Goal: Information Seeking & Learning: Check status

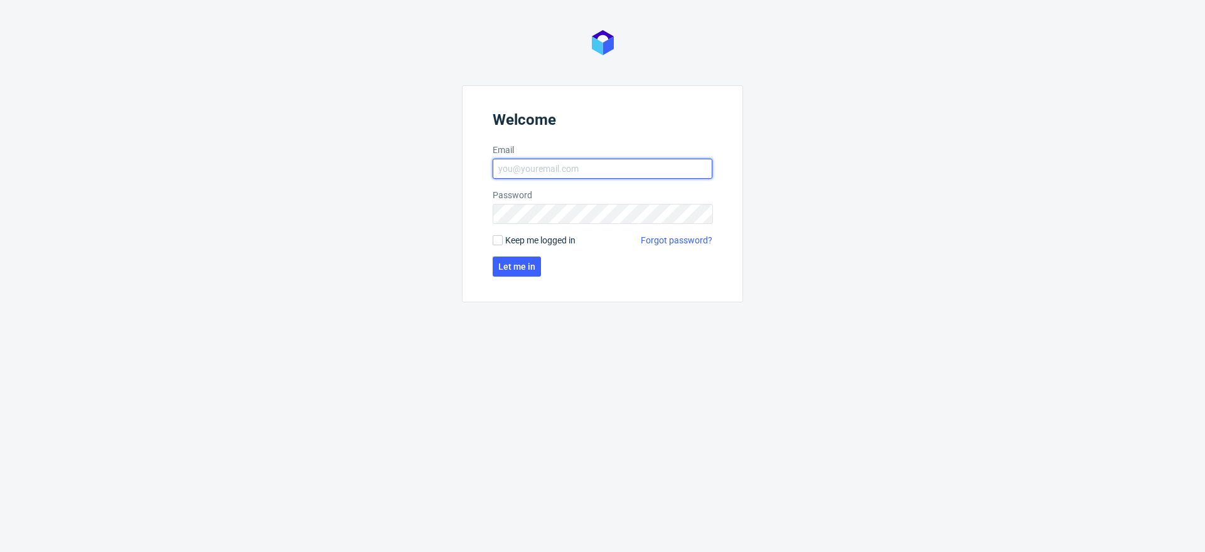
type input "klaudia.wisniewska@packhelp.com"
click at [508, 277] on form "Welcome Email klaudia.wisniewska@packhelp.com Password Keep me logged in Forgot…" at bounding box center [602, 193] width 281 height 217
click at [506, 262] on span "Let me in" at bounding box center [516, 266] width 37 height 9
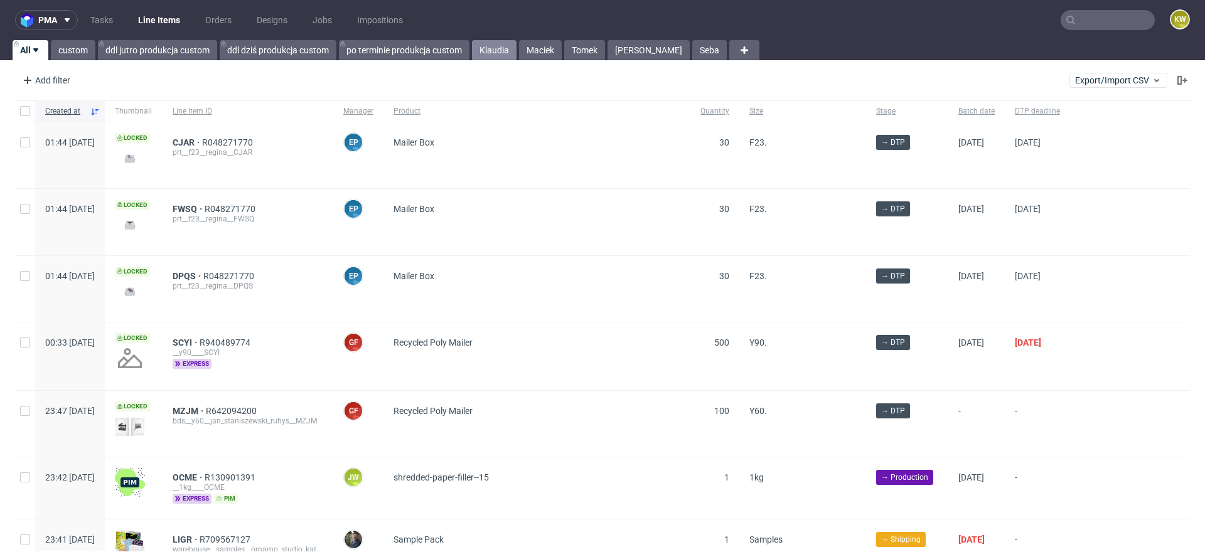
click at [486, 60] on link "Klaudia" at bounding box center [494, 50] width 45 height 20
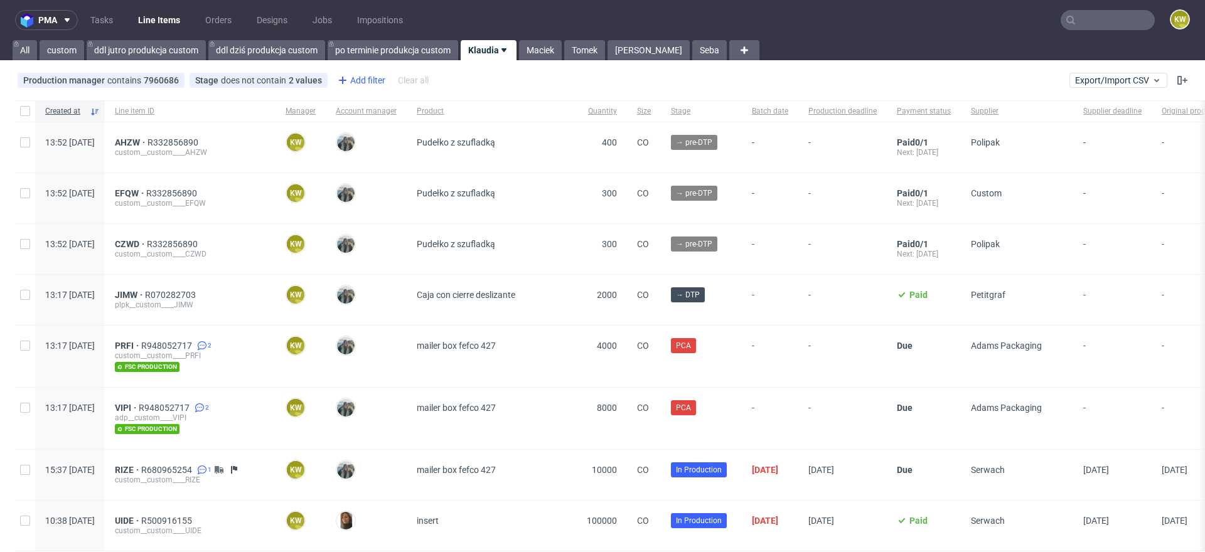
click at [358, 78] on div "Add filter" at bounding box center [360, 80] width 55 height 20
click at [360, 85] on div "Add filter" at bounding box center [360, 80] width 55 height 20
click at [361, 83] on div "Add filter" at bounding box center [360, 80] width 55 height 20
click at [275, 127] on div "AHZW R332856890 custom__custom____AHZW" at bounding box center [190, 147] width 171 height 50
click at [399, 85] on div "Add filter" at bounding box center [392, 80] width 55 height 20
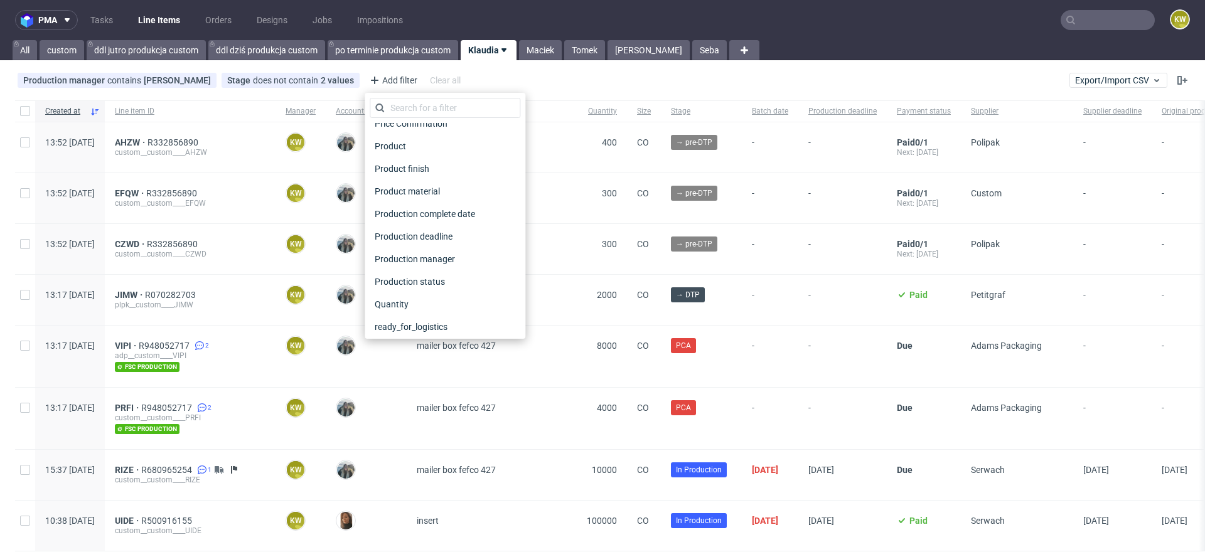
scroll to position [1009, 0]
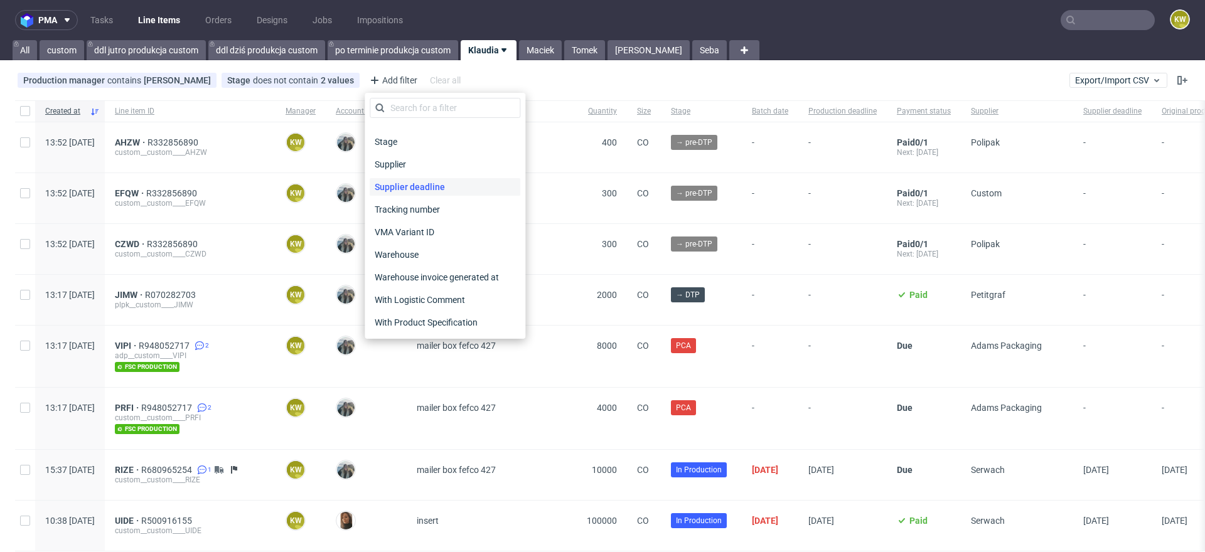
click at [420, 191] on span "Supplier deadline" at bounding box center [410, 187] width 80 height 18
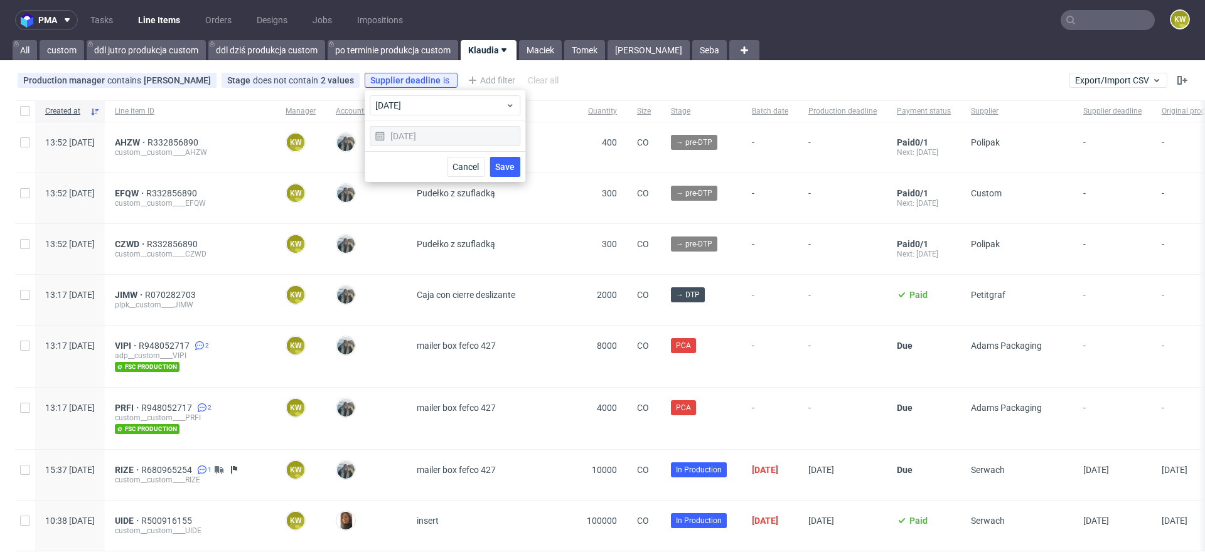
click at [510, 165] on span "Save" at bounding box center [504, 167] width 19 height 9
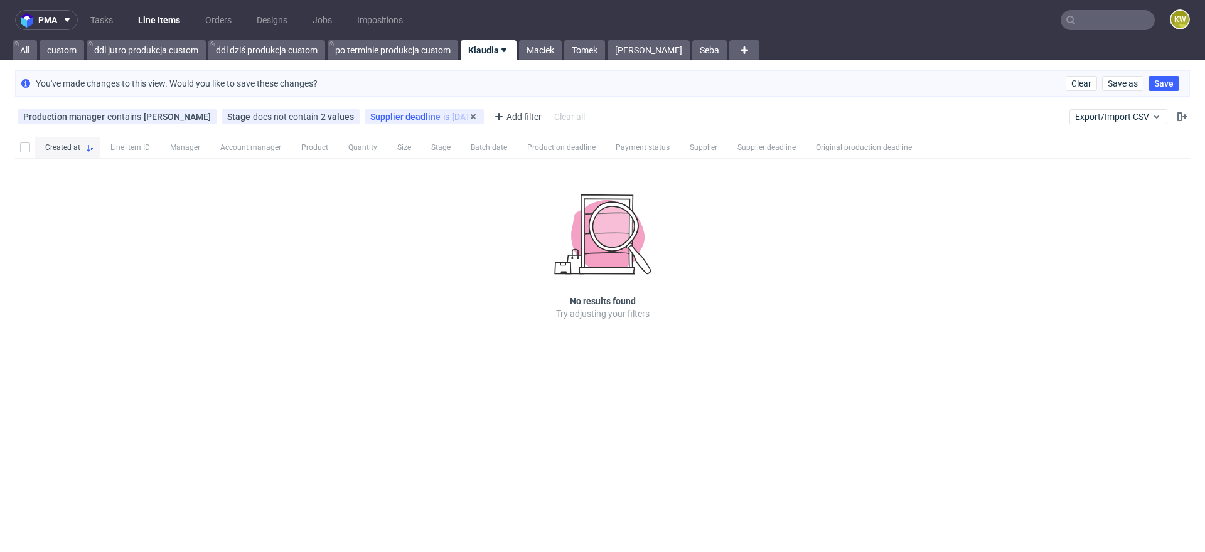
click at [407, 120] on span "Supplier deadline" at bounding box center [406, 117] width 73 height 10
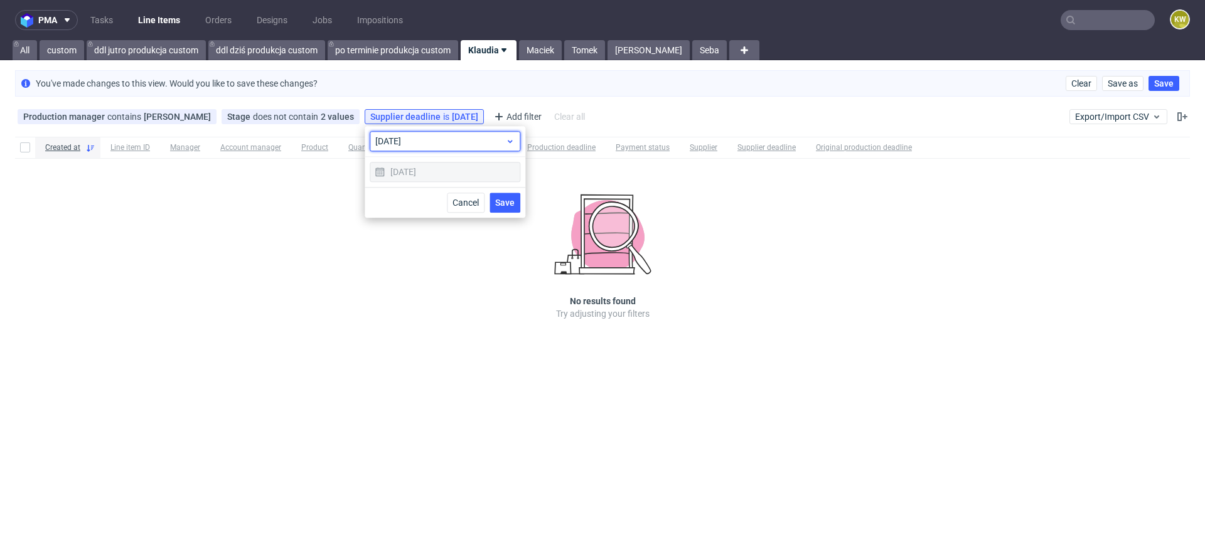
click at [405, 143] on span "today" at bounding box center [440, 141] width 130 height 13
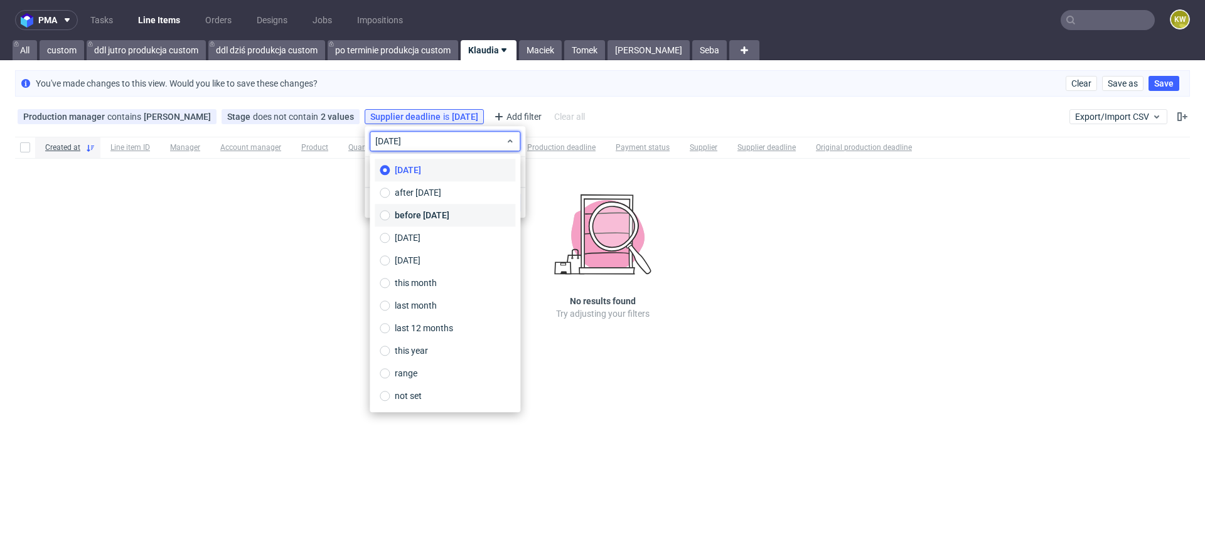
click at [415, 210] on span "before today" at bounding box center [422, 215] width 55 height 13
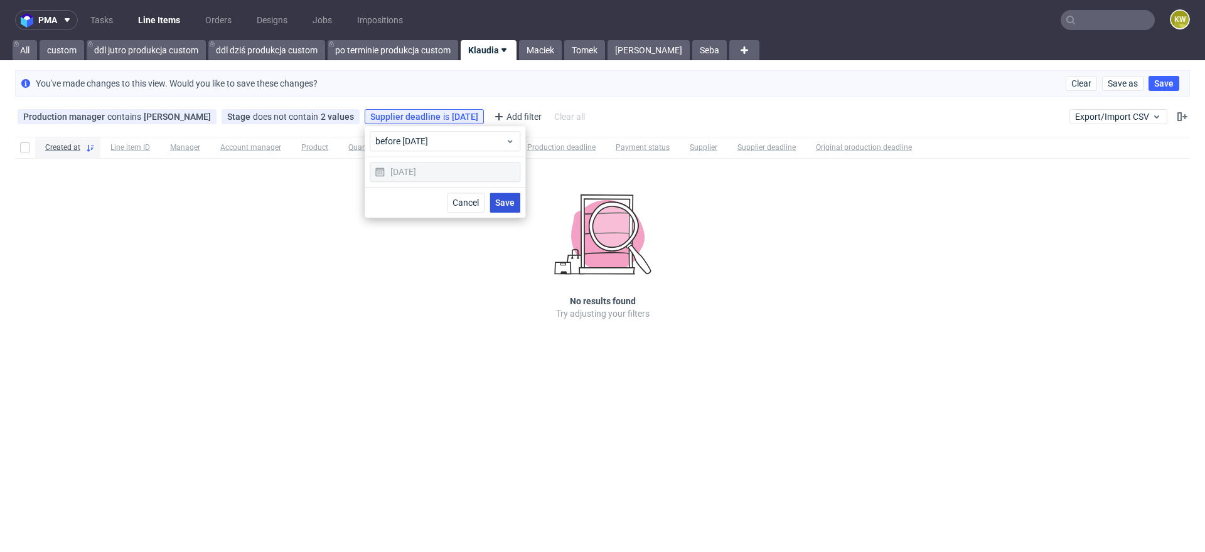
click at [508, 198] on span "Save" at bounding box center [504, 202] width 19 height 9
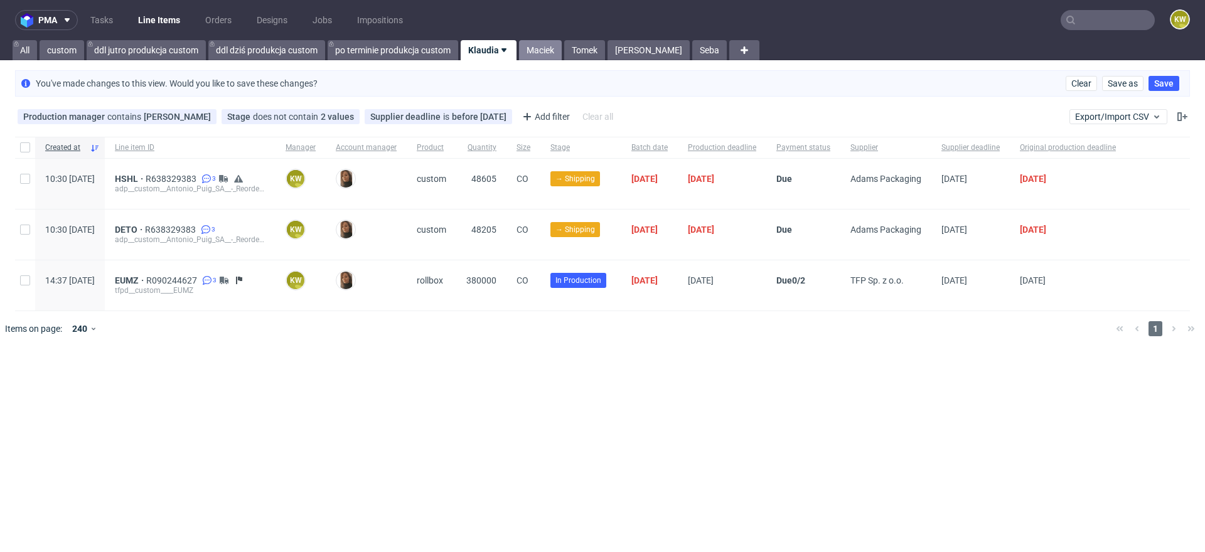
click at [543, 53] on link "Maciek" at bounding box center [540, 50] width 43 height 20
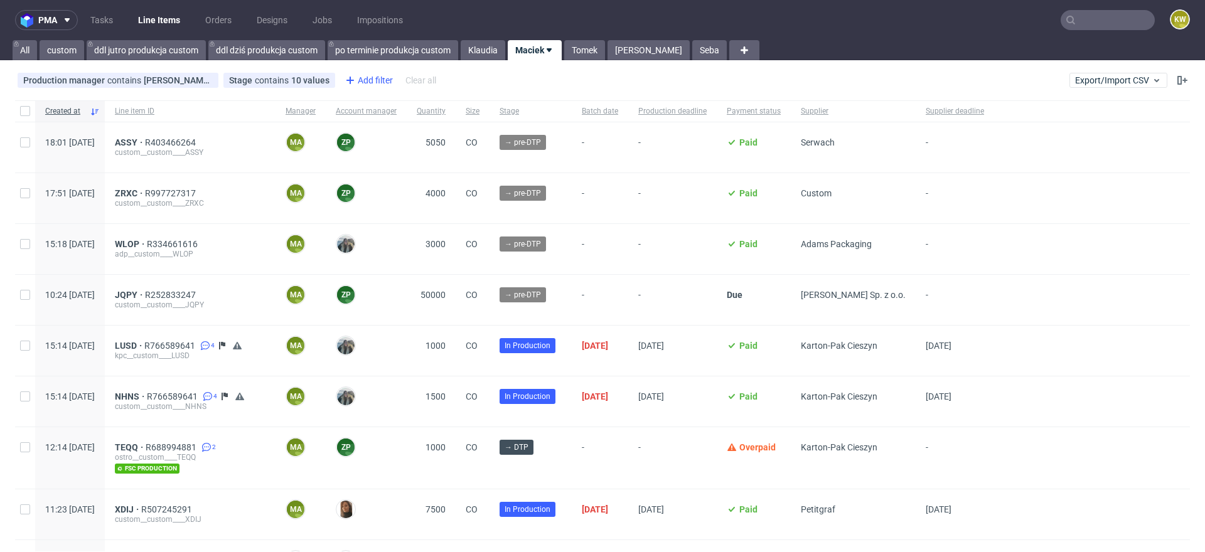
click at [363, 80] on div "Add filter" at bounding box center [367, 80] width 55 height 20
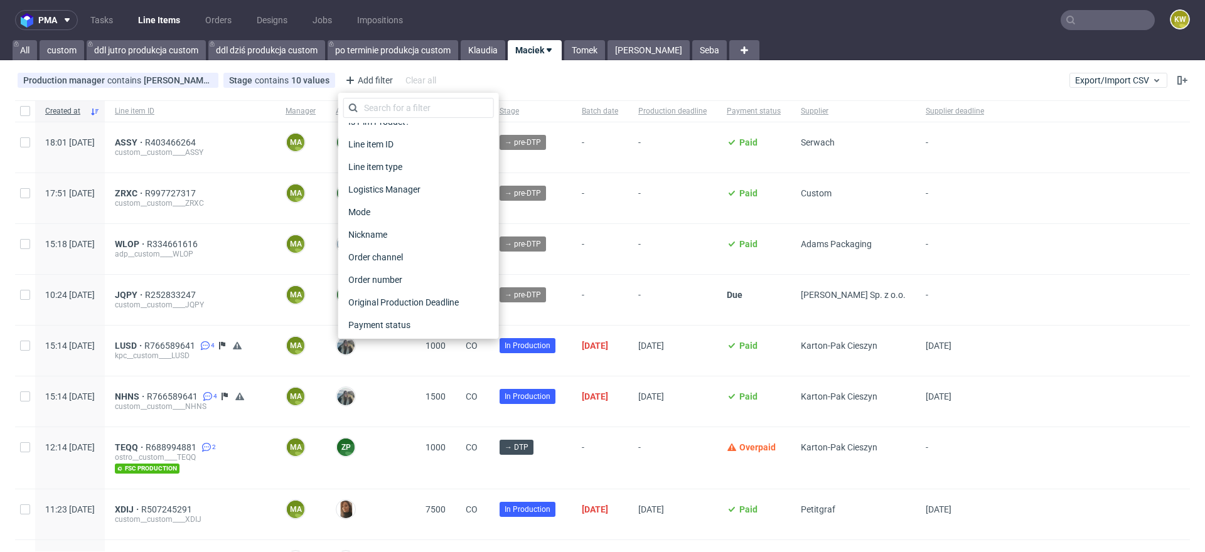
scroll to position [1009, 0]
click at [397, 185] on span "Supplier deadline" at bounding box center [383, 187] width 80 height 18
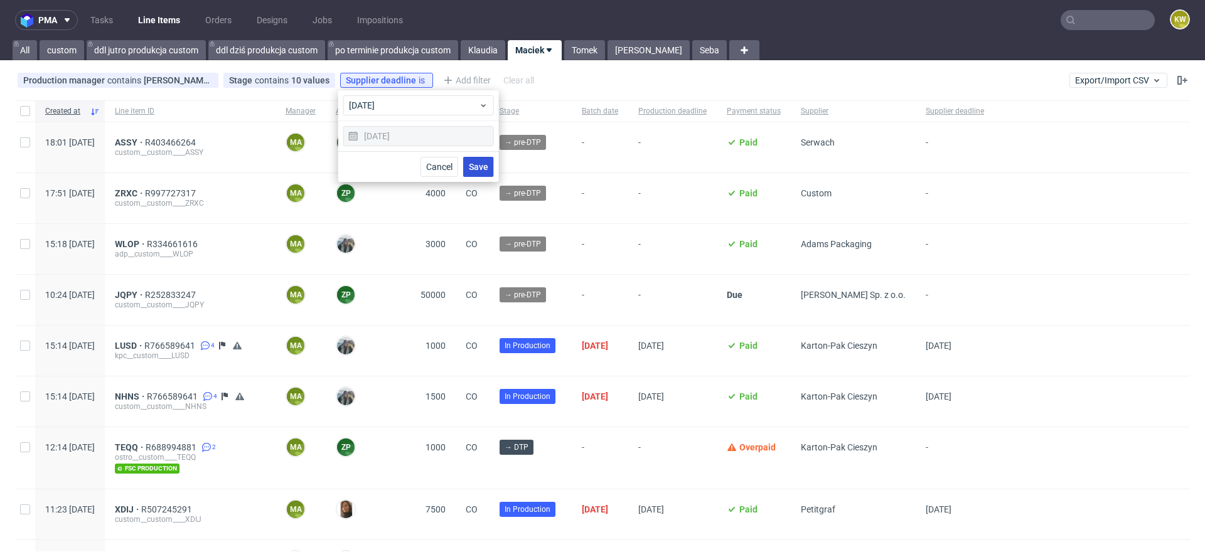
click at [476, 175] on button "Save" at bounding box center [478, 167] width 31 height 20
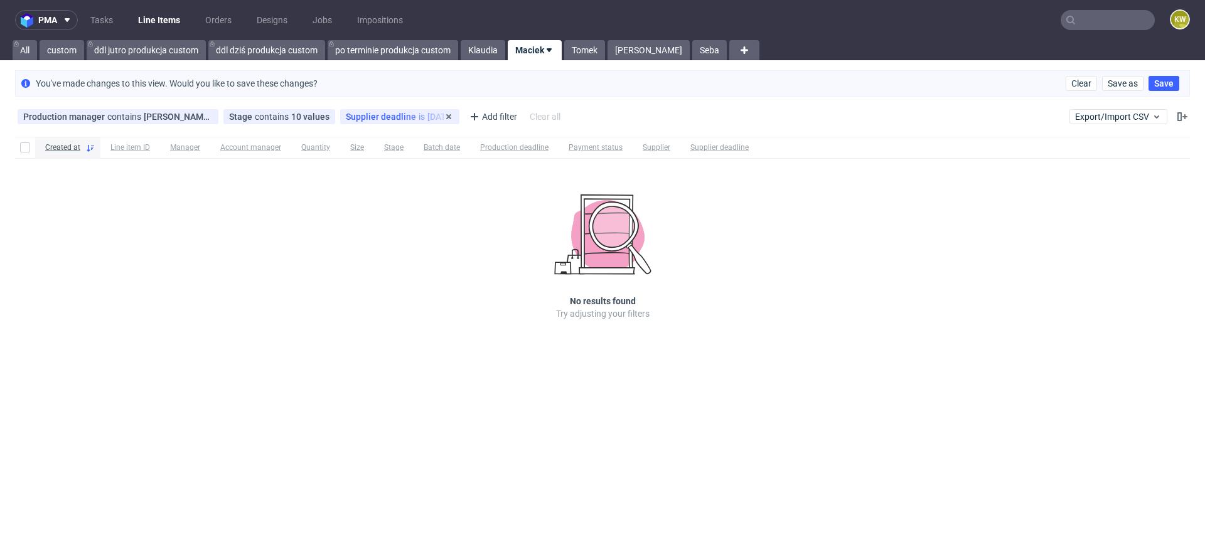
click at [422, 112] on div "Supplier deadline is today" at bounding box center [400, 117] width 108 height 10
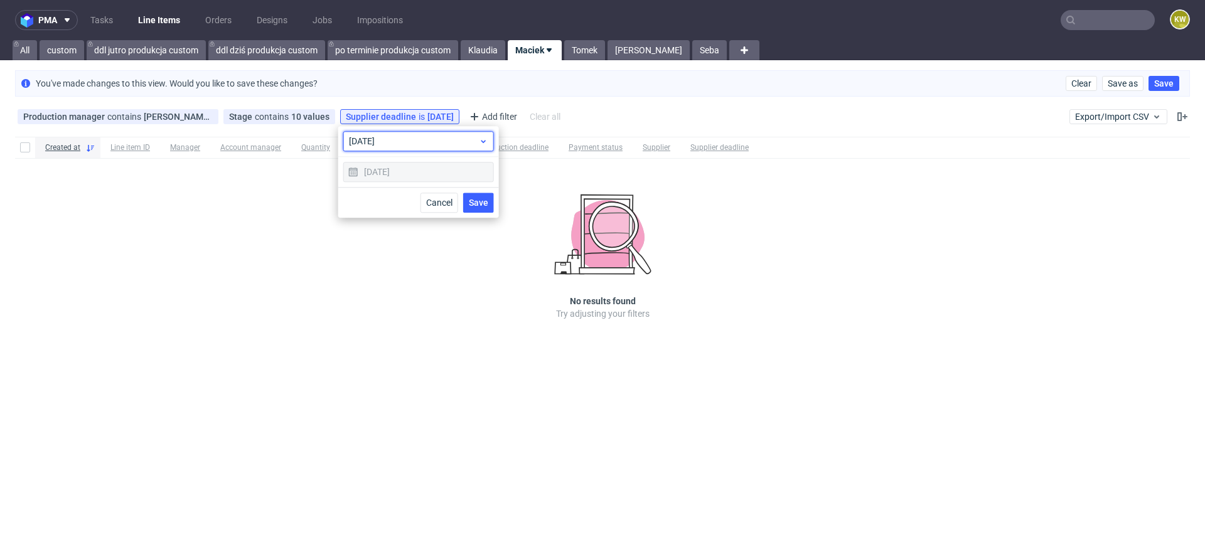
click at [405, 143] on span "today" at bounding box center [414, 141] width 130 height 13
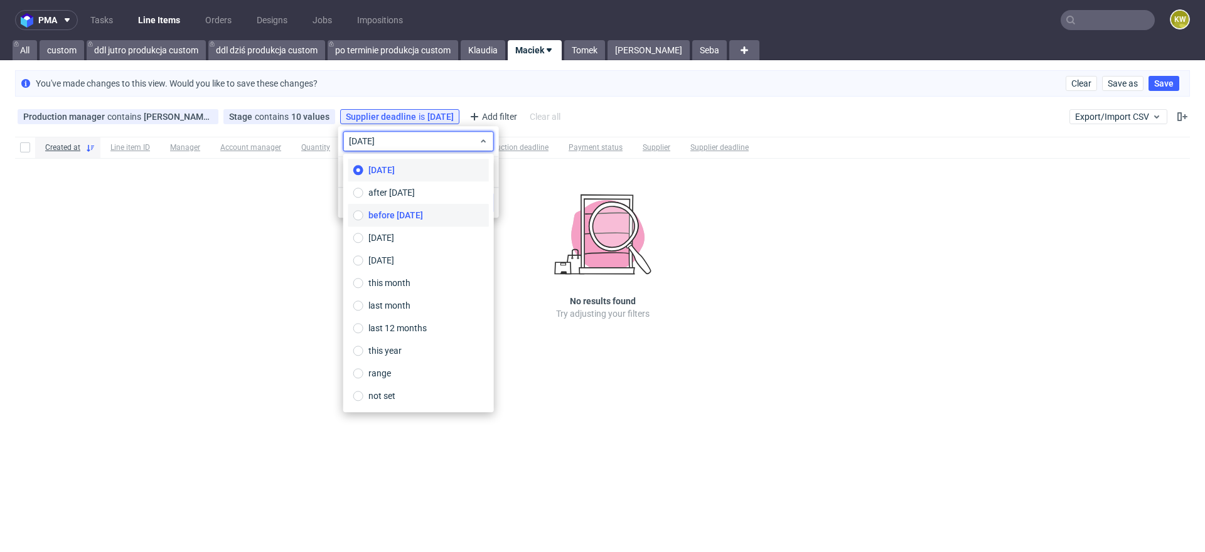
click at [400, 218] on span "before today" at bounding box center [395, 215] width 55 height 13
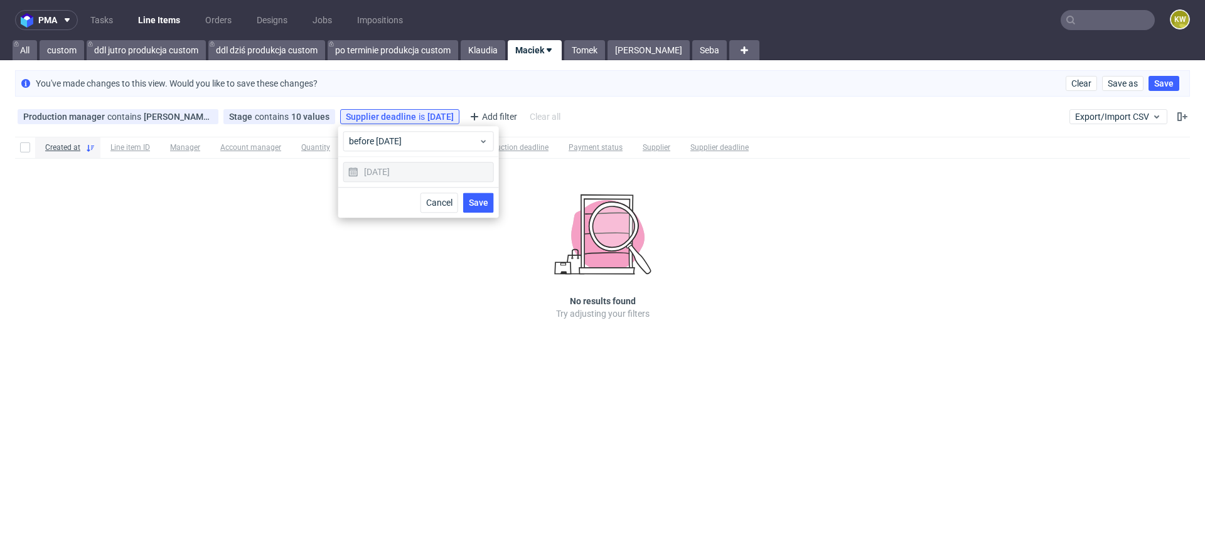
click at [486, 206] on span "Save" at bounding box center [478, 202] width 19 height 9
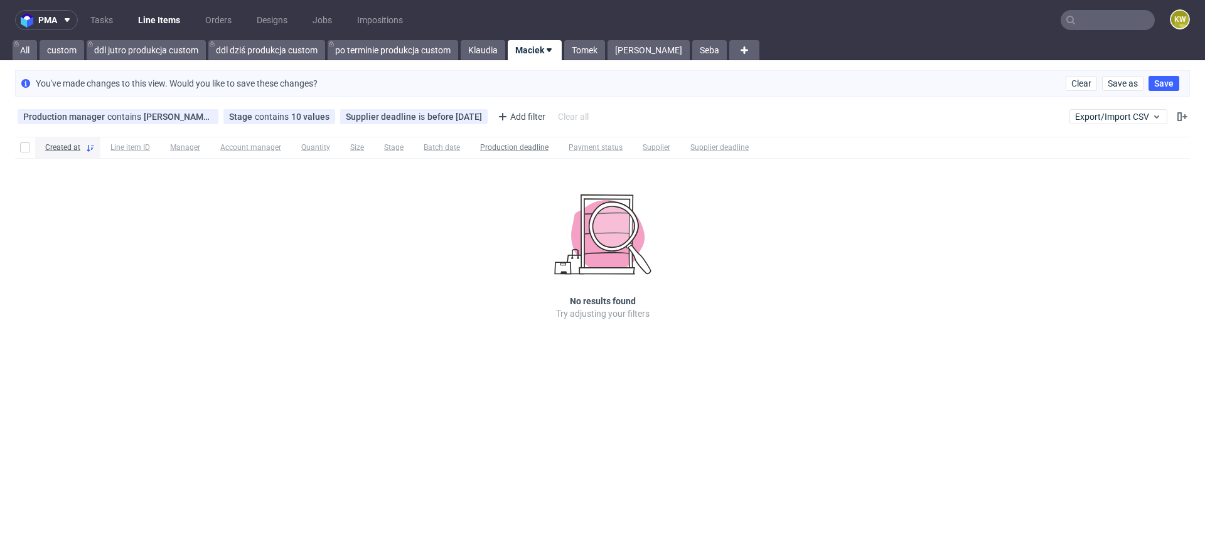
click at [0, 0] on icon at bounding box center [0, 0] width 0 height 0
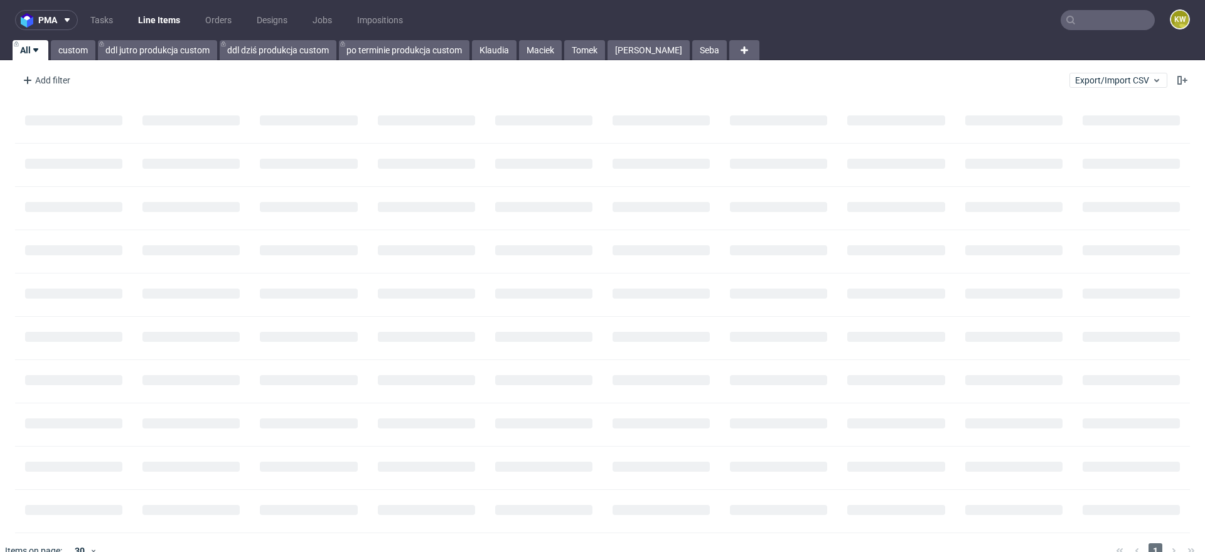
click at [1085, 21] on input "text" at bounding box center [1107, 20] width 94 height 20
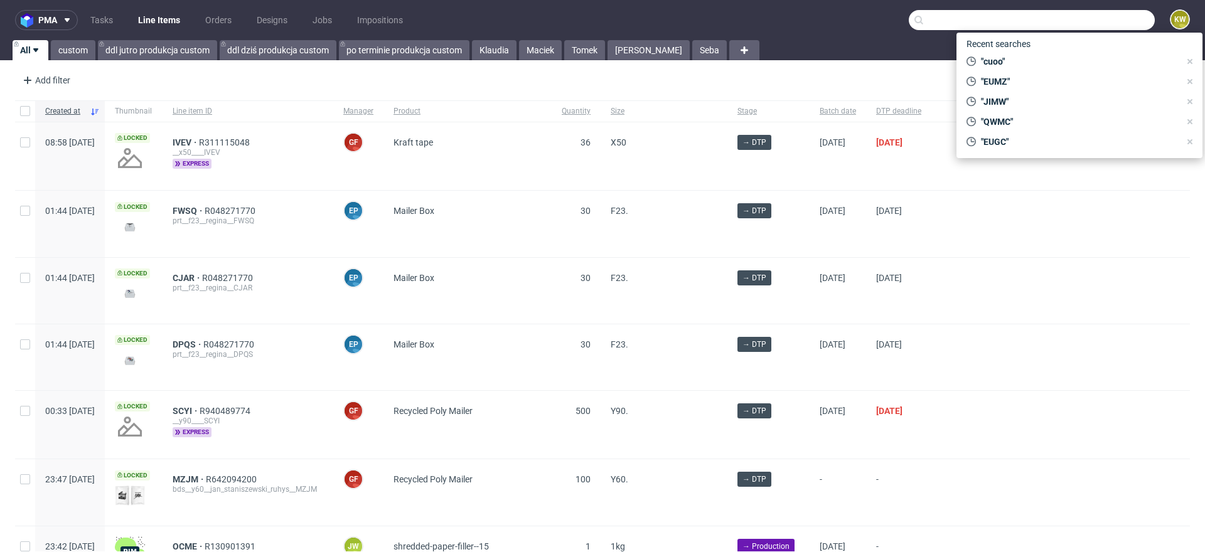
paste input "NTYV"
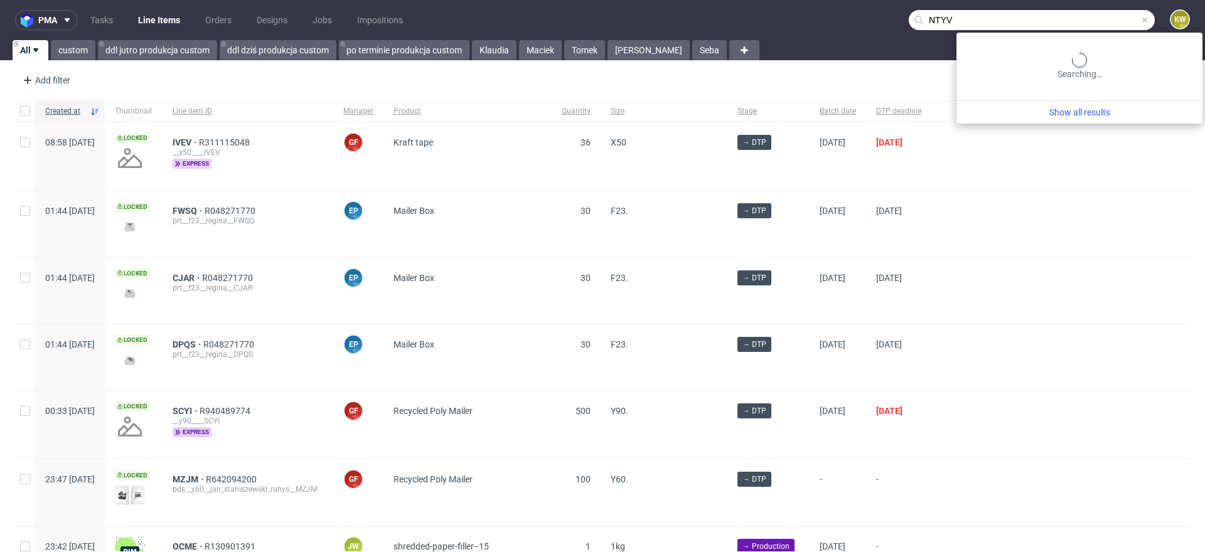
type input "NTYV"
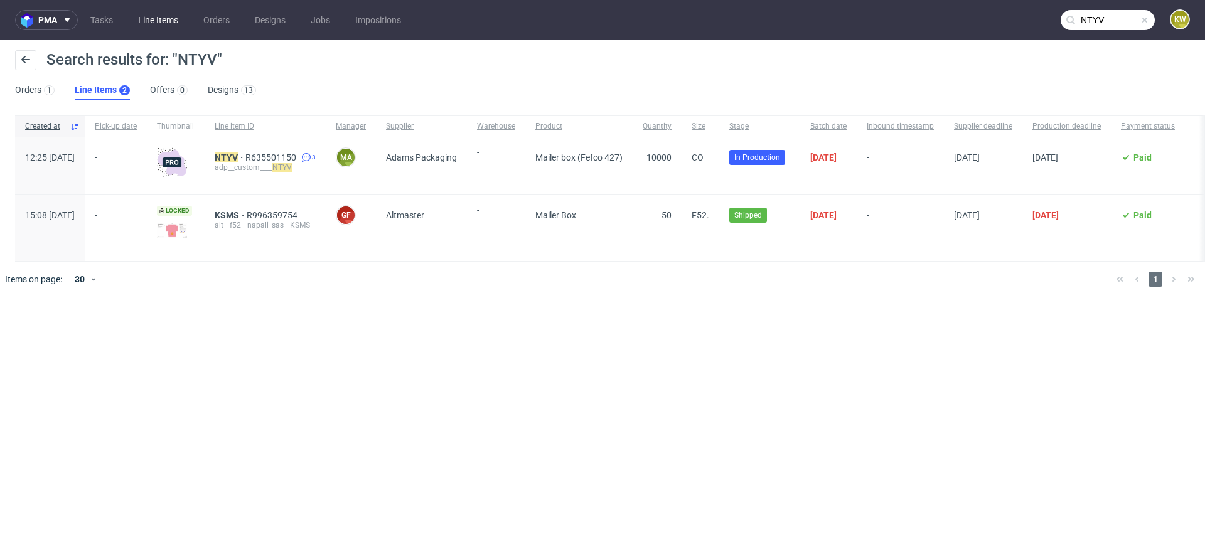
click at [158, 27] on link "Line Items" at bounding box center [158, 20] width 55 height 20
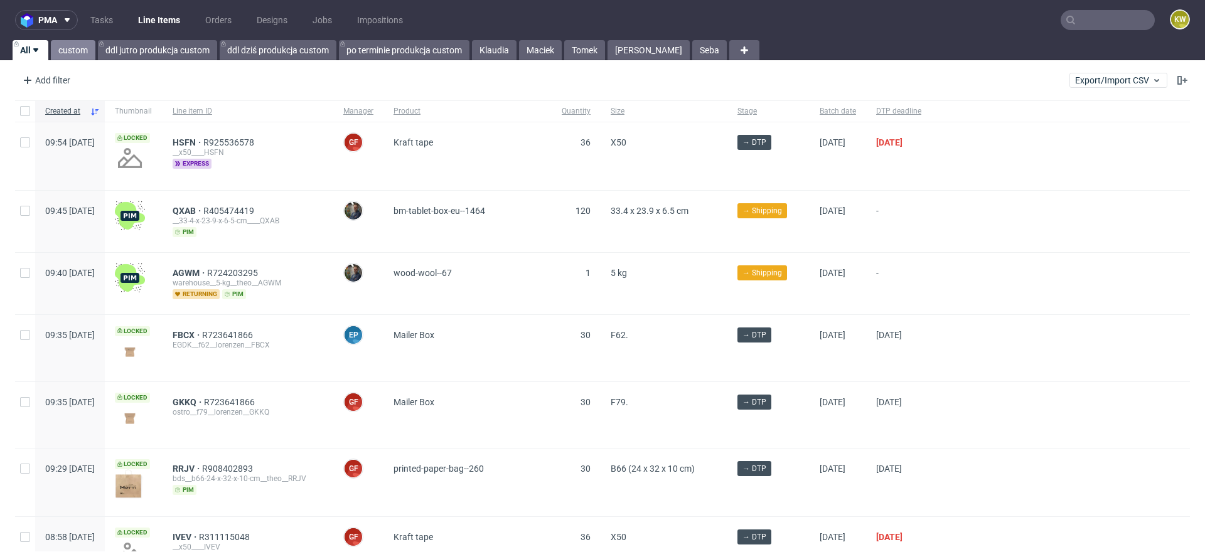
click at [79, 55] on link "custom" at bounding box center [73, 50] width 45 height 20
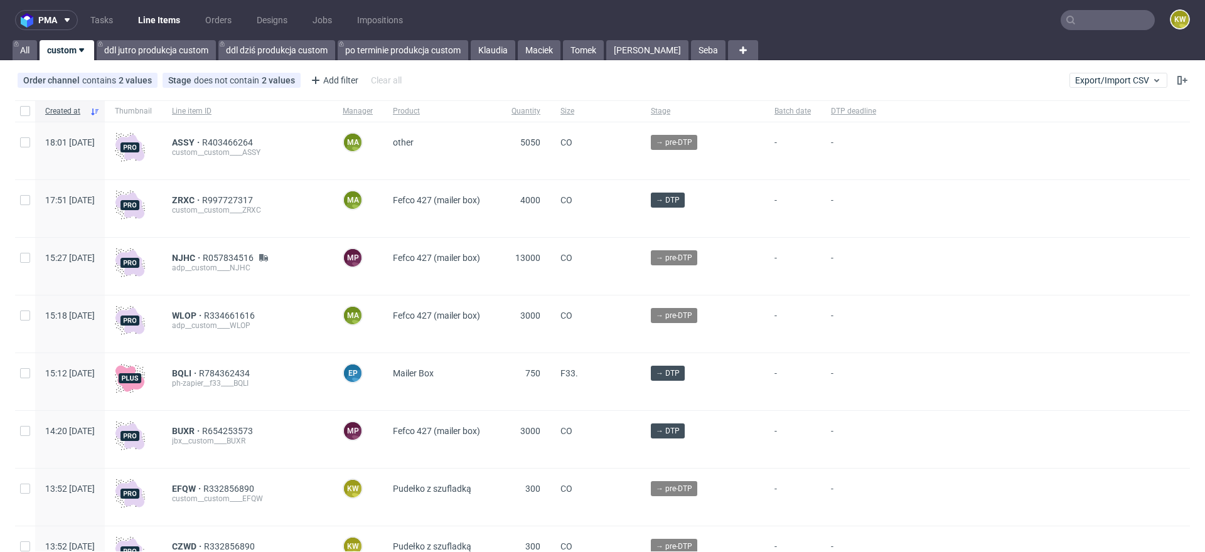
click at [1071, 19] on input "text" at bounding box center [1107, 20] width 94 height 20
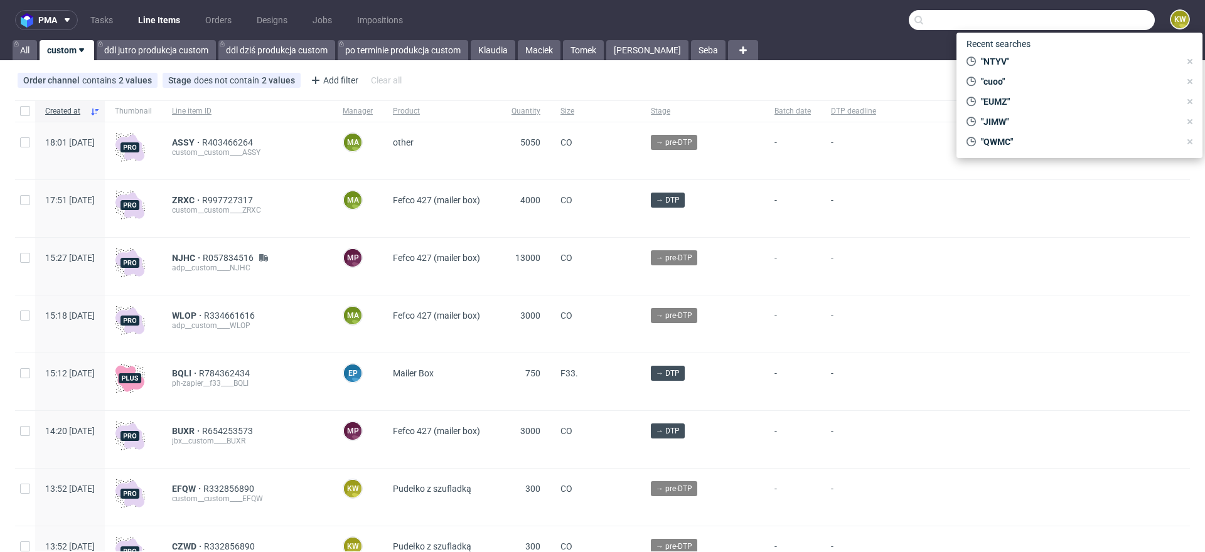
paste input "NVJT"
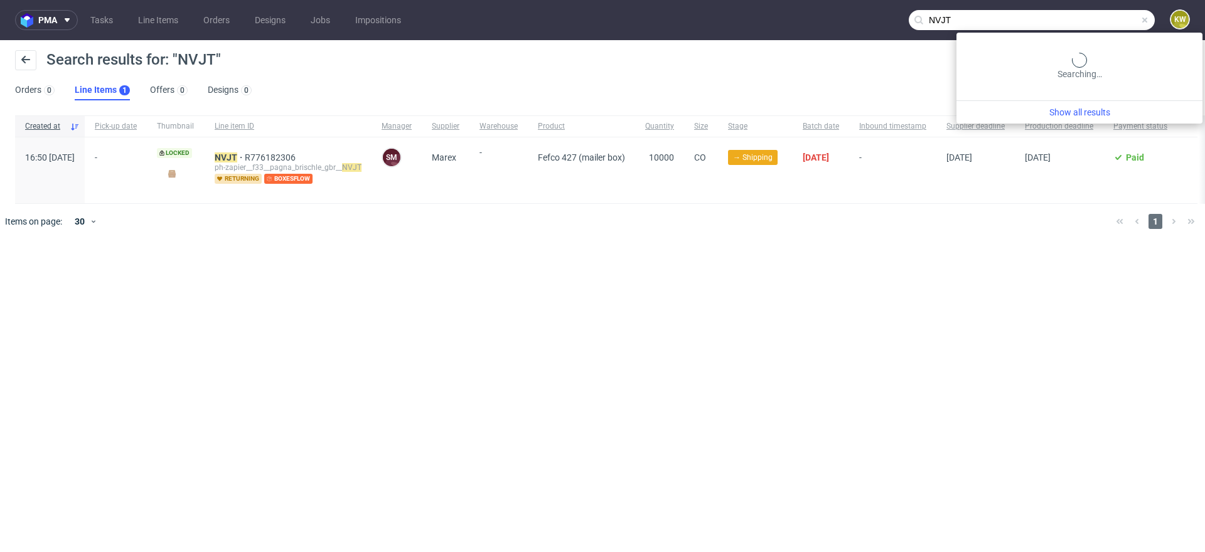
drag, startPoint x: 1118, startPoint y: 10, endPoint x: 1072, endPoint y: 11, distance: 45.8
click at [1072, 11] on input "NVJT" at bounding box center [1032, 20] width 246 height 20
drag, startPoint x: 1040, startPoint y: 13, endPoint x: 755, endPoint y: -16, distance: 286.3
click at [755, 0] on html "pma Tasks Line Items Orders Designs Jobs Impositions NVJT KW Search results for…" at bounding box center [602, 276] width 1205 height 552
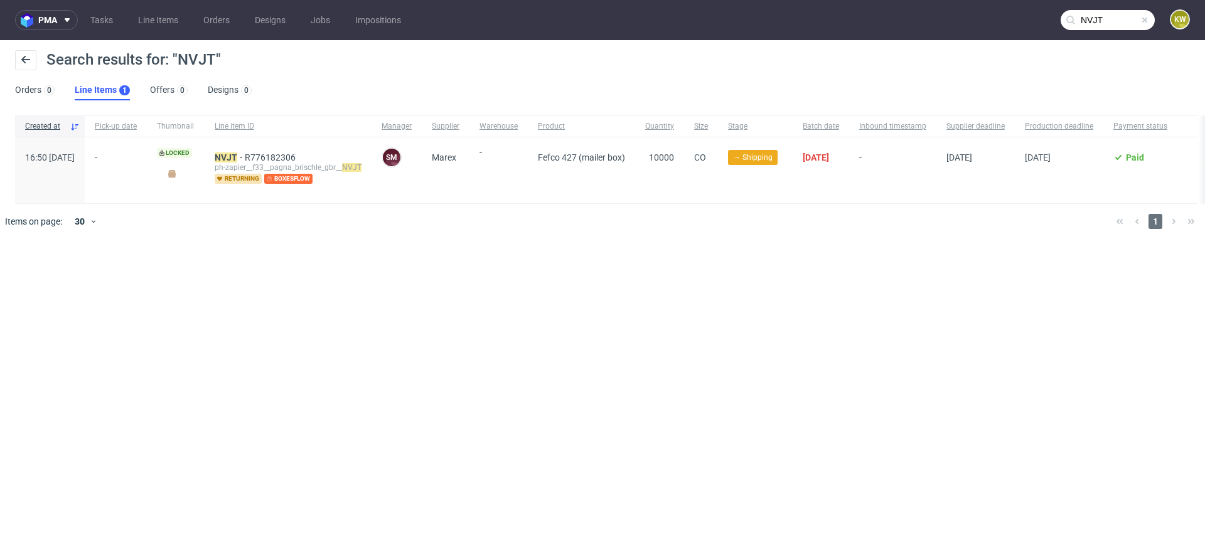
drag, startPoint x: 1113, startPoint y: 23, endPoint x: 917, endPoint y: -4, distance: 198.2
click at [917, 0] on html "pma Tasks Line Items Orders Designs Jobs Impositions NVJT KW Search results for…" at bounding box center [602, 276] width 1205 height 552
paste input "PHLP"
type input "PHLP"
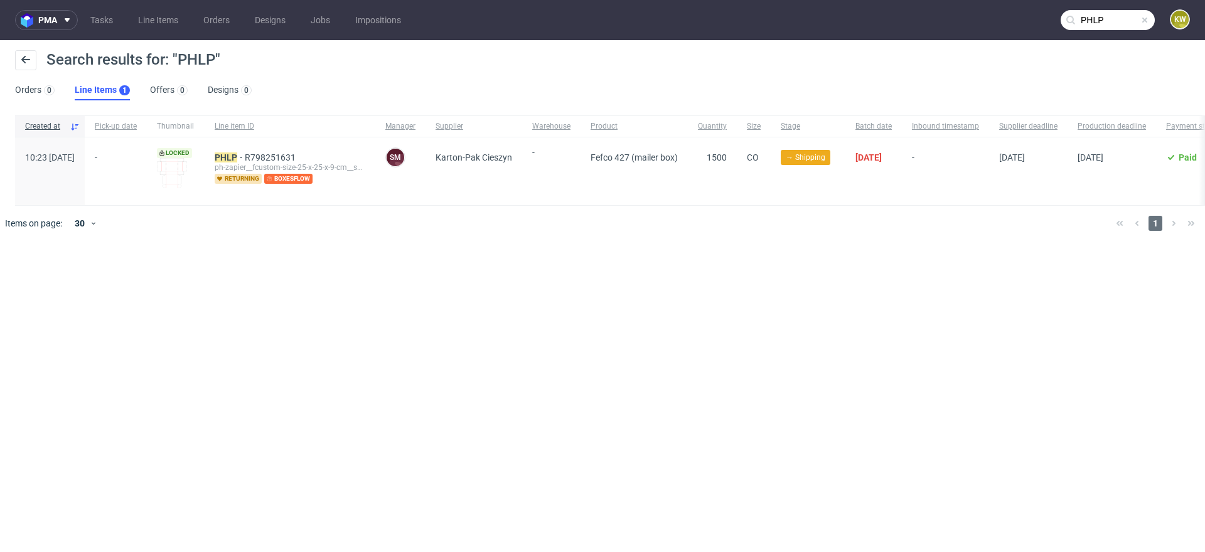
click at [1139, 21] on span at bounding box center [1144, 20] width 10 height 10
click at [1146, 21] on input "text" at bounding box center [1107, 20] width 94 height 20
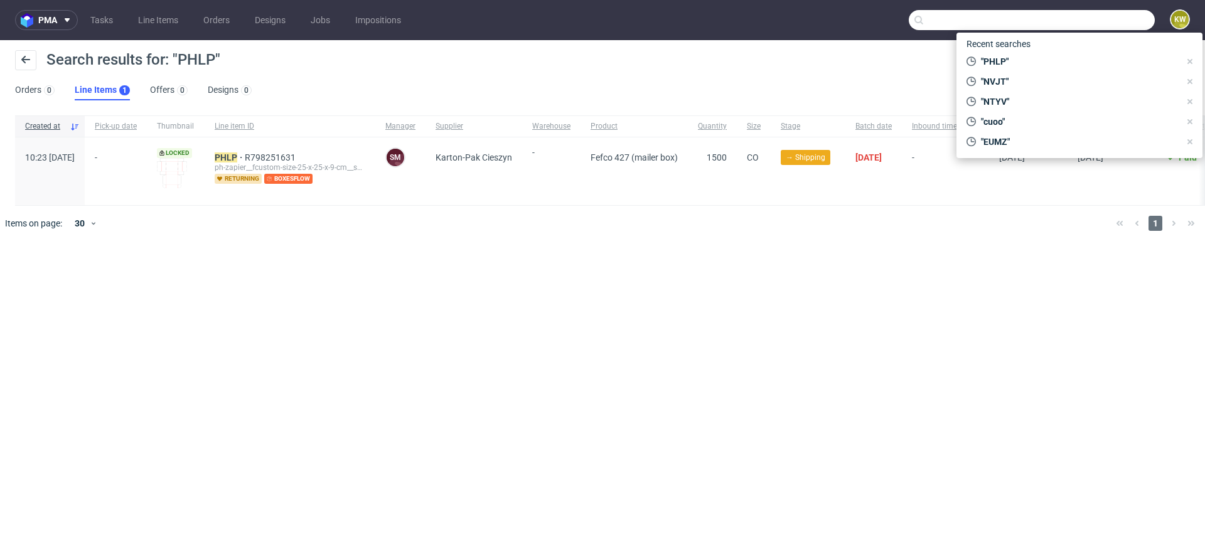
paste input "VNSV"
type input "VNSV"
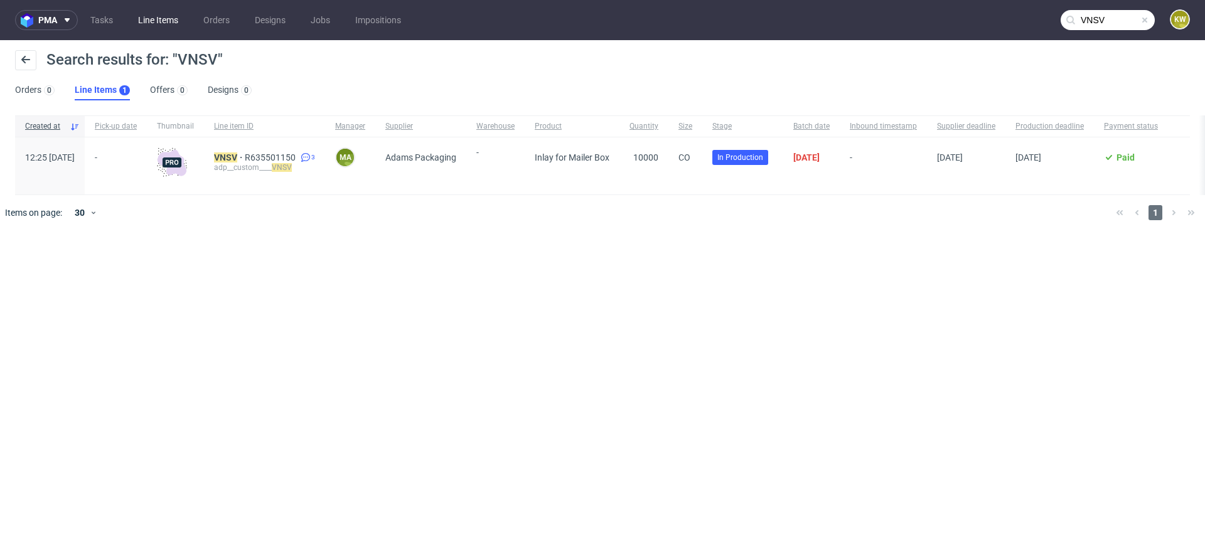
click at [157, 21] on link "Line Items" at bounding box center [158, 20] width 55 height 20
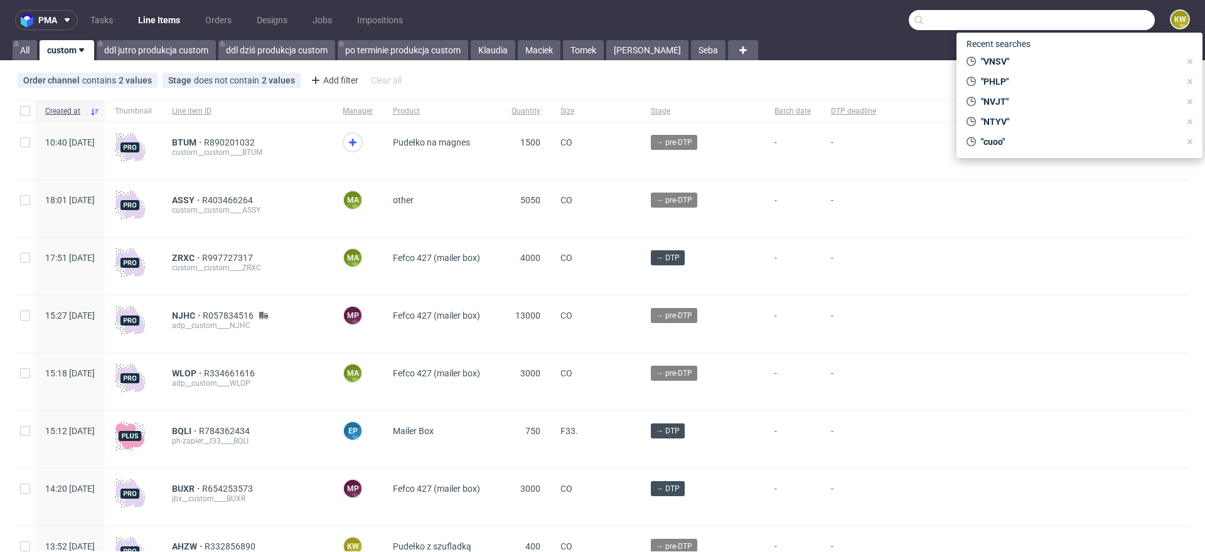
click at [1099, 24] on input "text" at bounding box center [1032, 20] width 246 height 20
paste input "NXDF"
type input "NXDF"
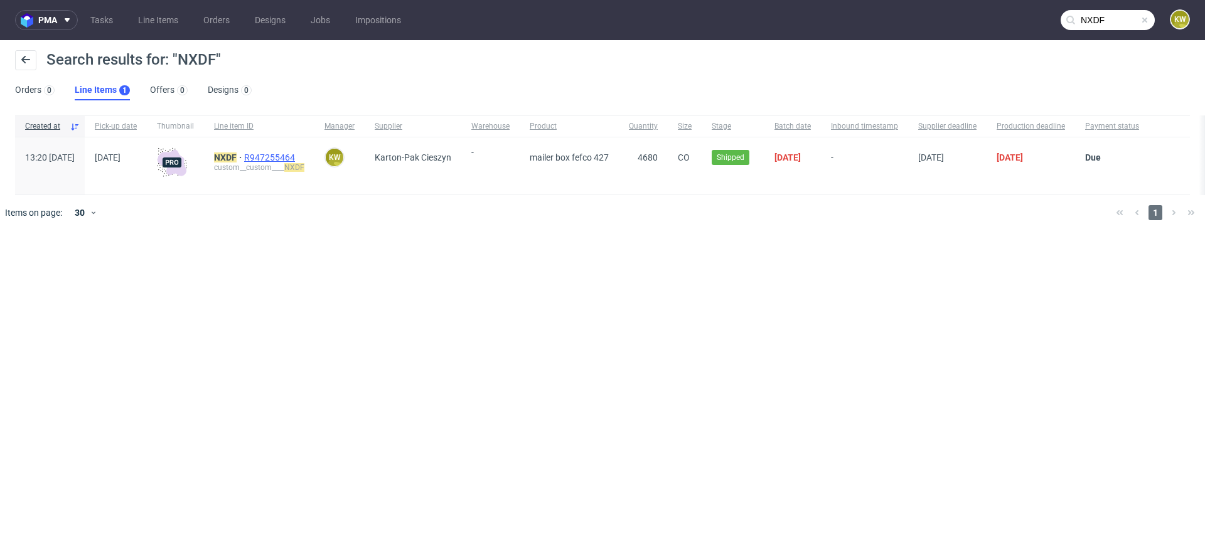
click at [297, 157] on span "R947255464" at bounding box center [270, 157] width 53 height 10
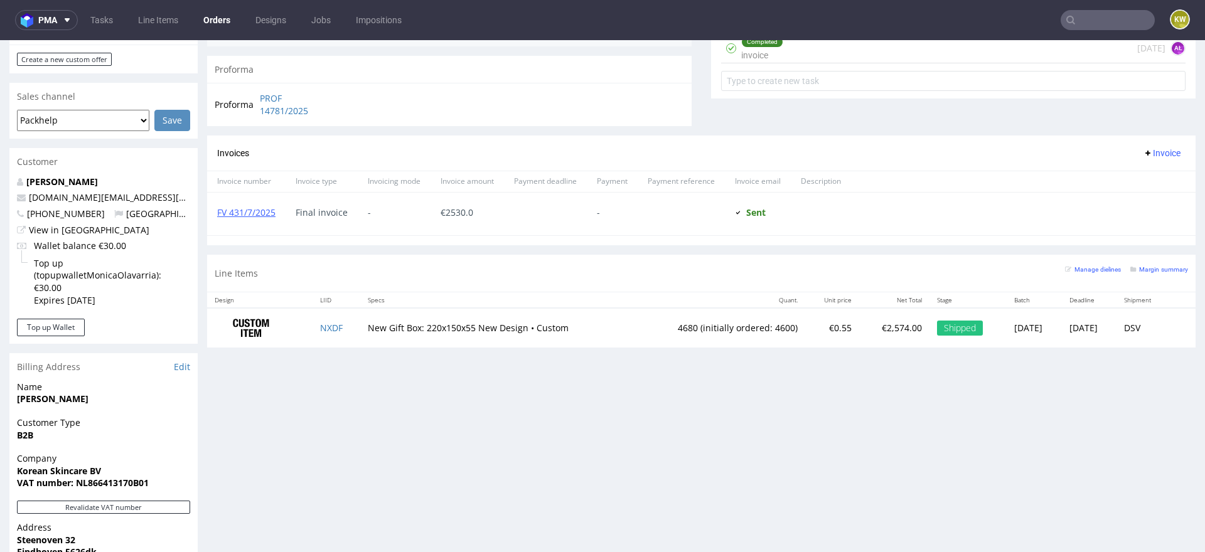
scroll to position [505, 0]
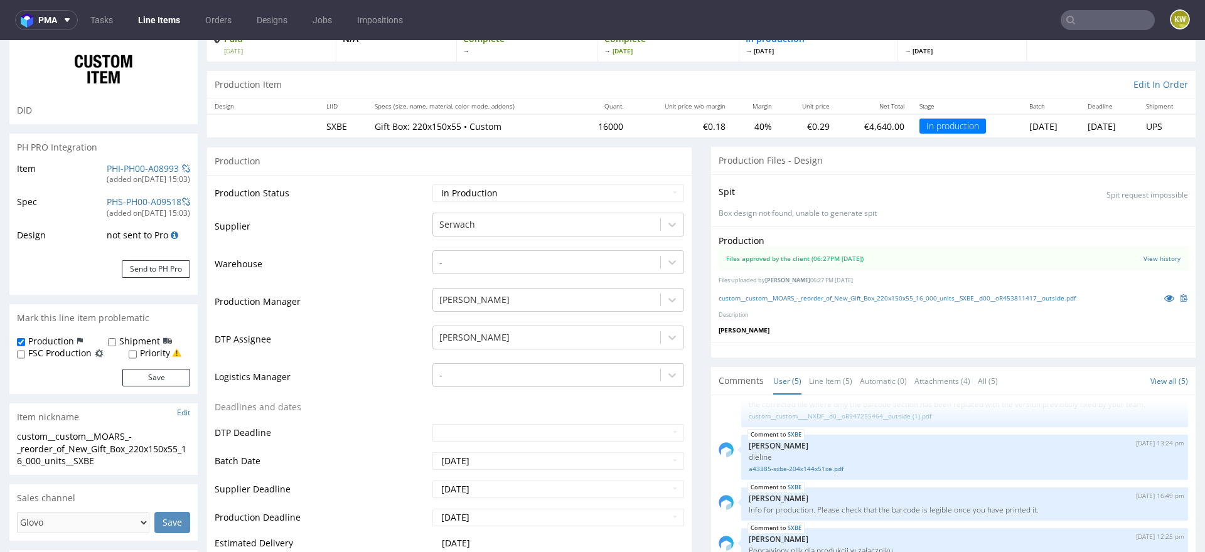
scroll to position [75, 0]
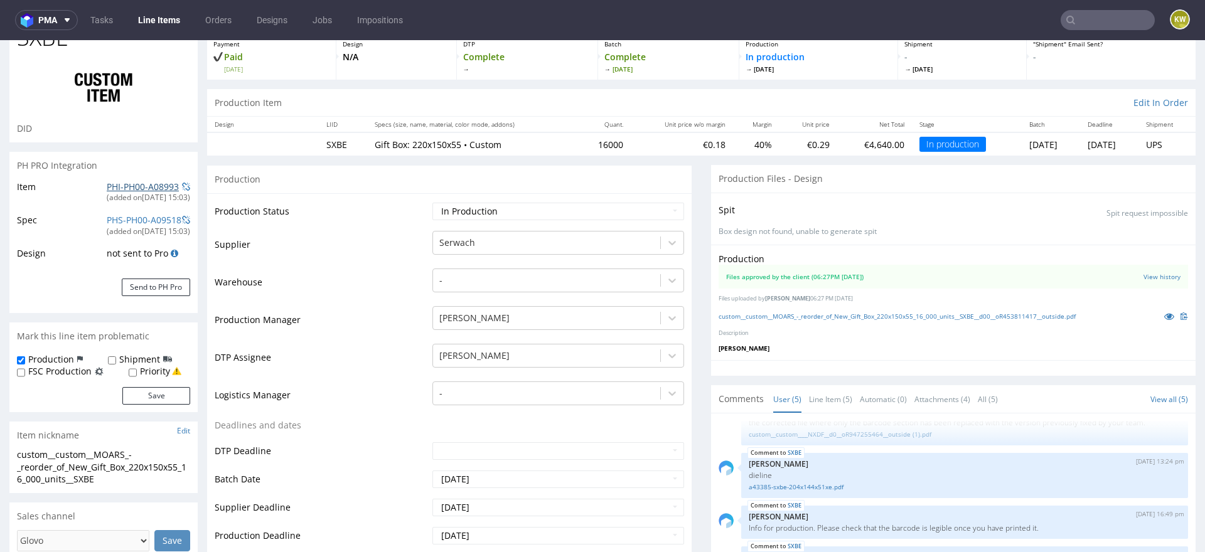
click at [124, 182] on link "PHI-PH00-A08993" at bounding box center [143, 187] width 72 height 12
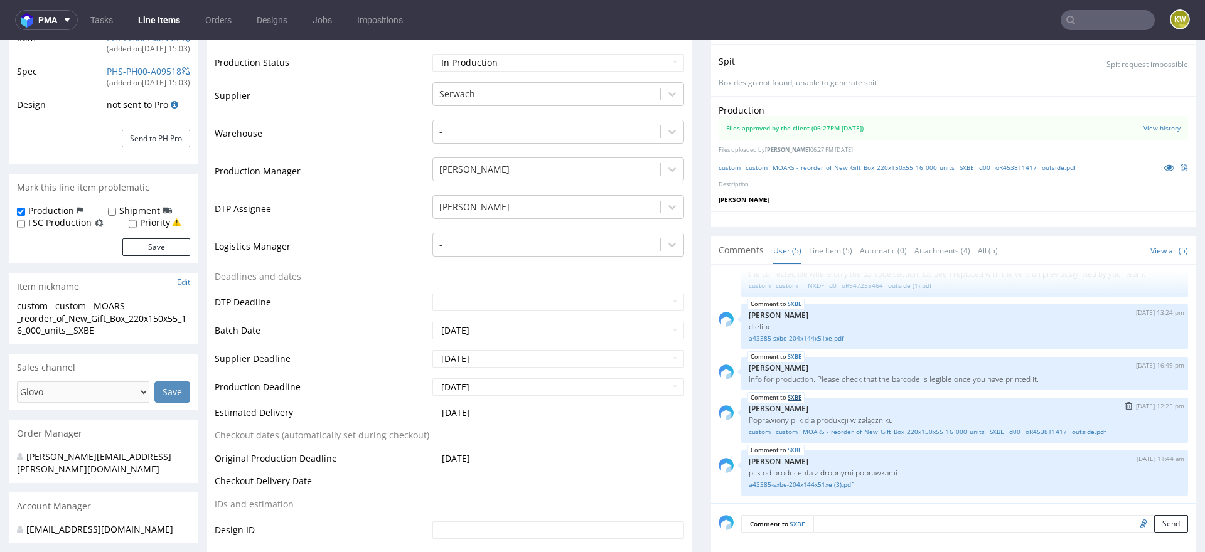
scroll to position [228, 0]
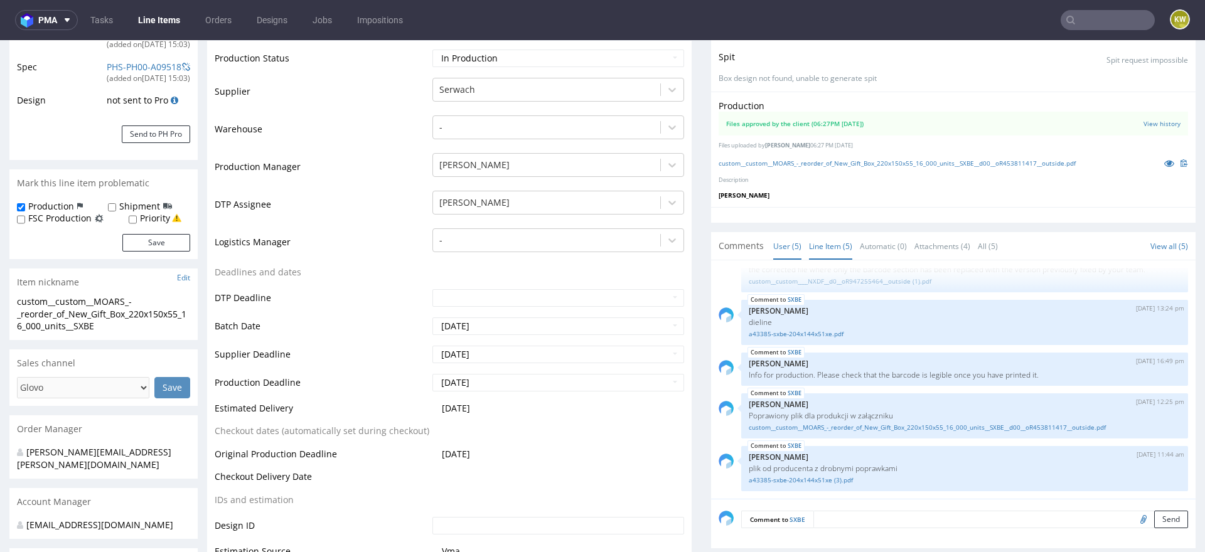
click at [811, 240] on link "Line Item (5)" at bounding box center [830, 246] width 43 height 27
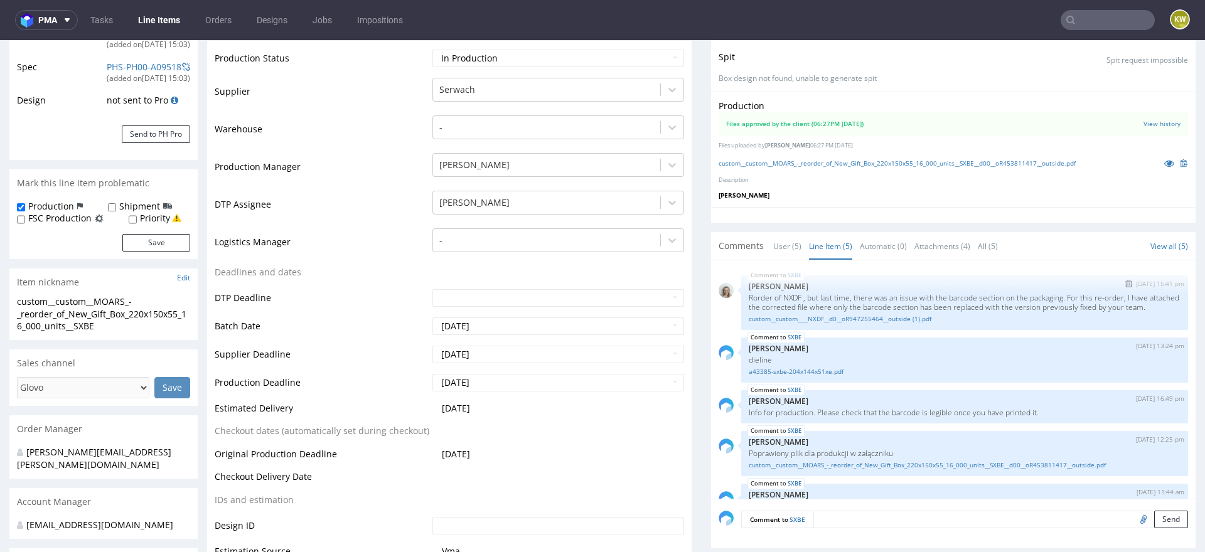
click at [786, 293] on p "Rorder of NXDF , but last time, there was an issue with the barcode section on …" at bounding box center [965, 302] width 432 height 19
copy p "NXDF"
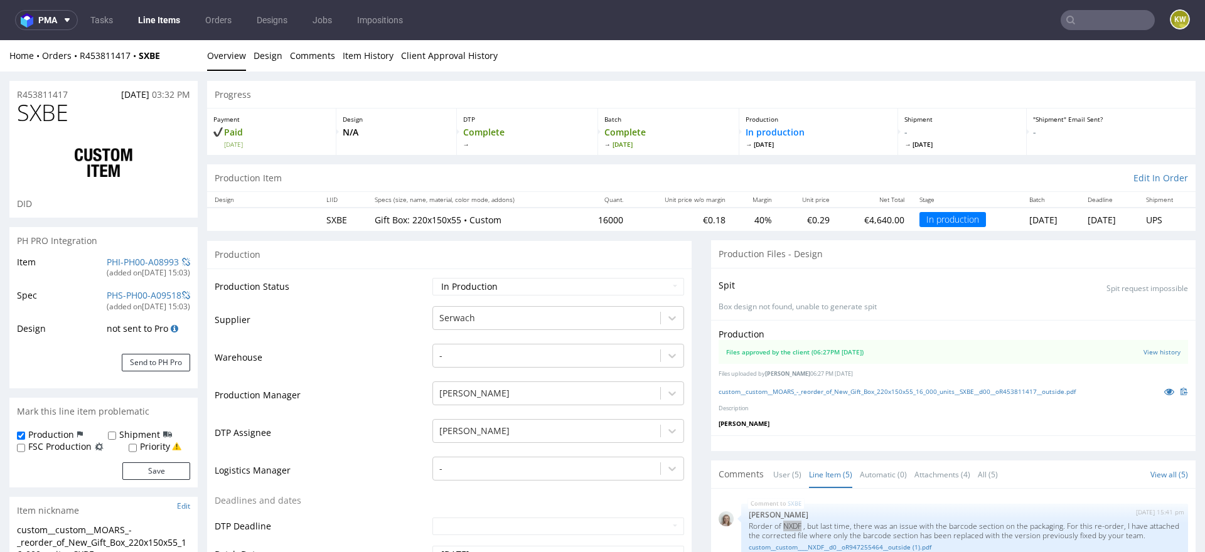
click at [1091, 21] on input "text" at bounding box center [1107, 20] width 94 height 20
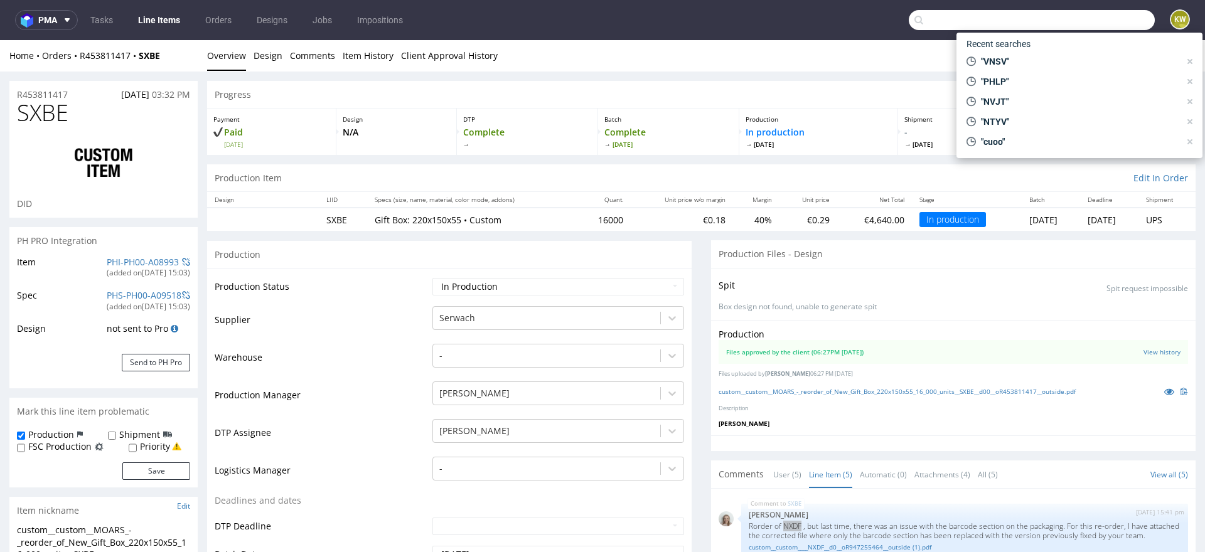
paste input "QYSN"
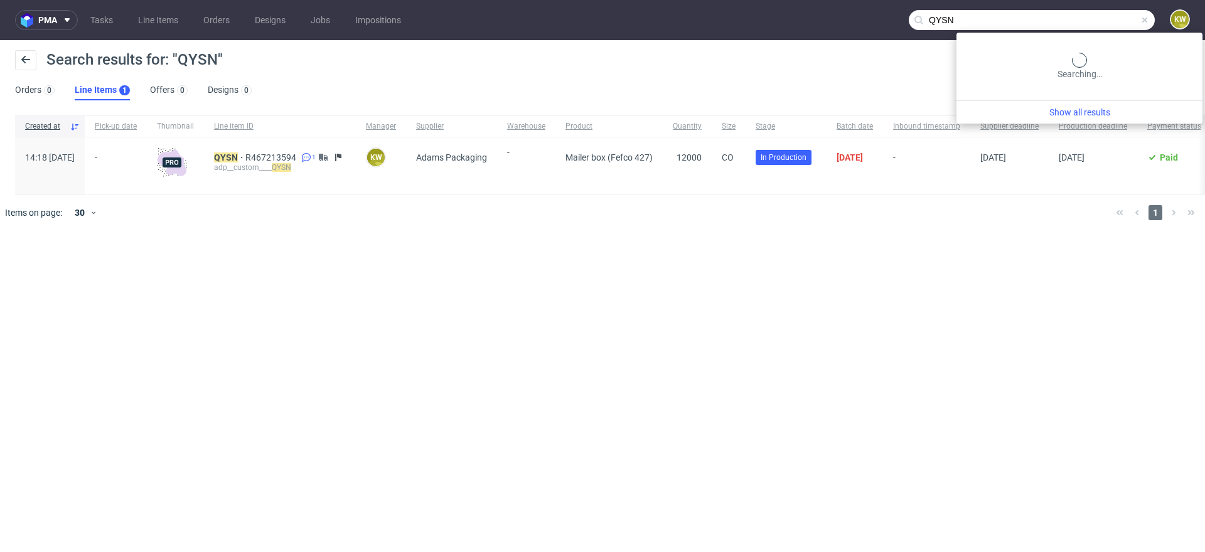
drag, startPoint x: 1110, startPoint y: 19, endPoint x: 752, endPoint y: 10, distance: 357.8
click at [786, 14] on nav "pma Tasks Line Items Orders Designs Jobs Impositions QYSN KW" at bounding box center [602, 20] width 1205 height 40
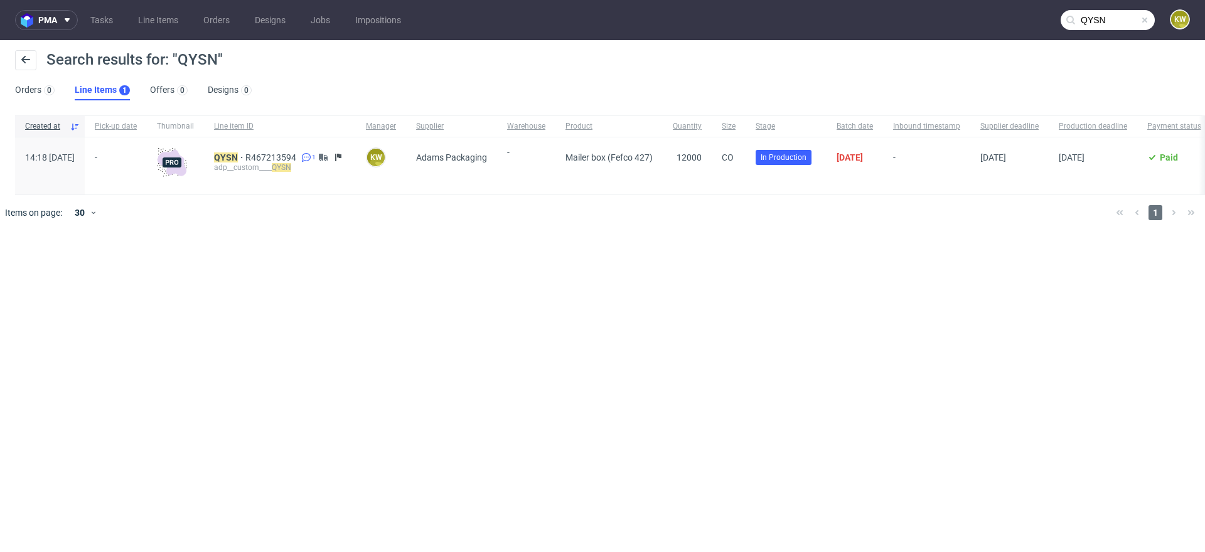
paste input "VNSV"
type input "VNSV"
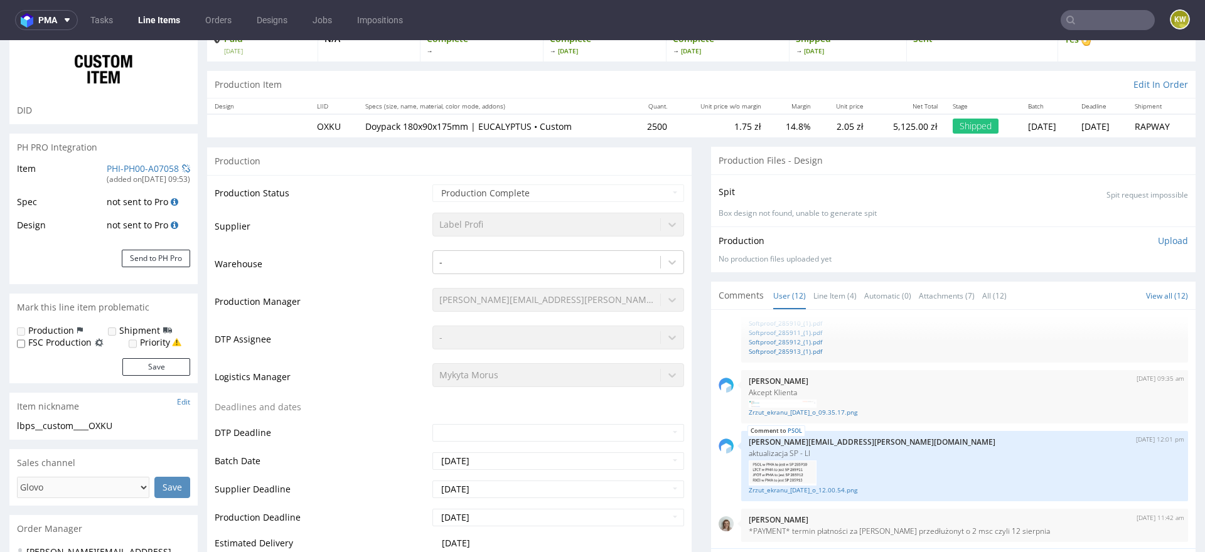
scroll to position [144, 0]
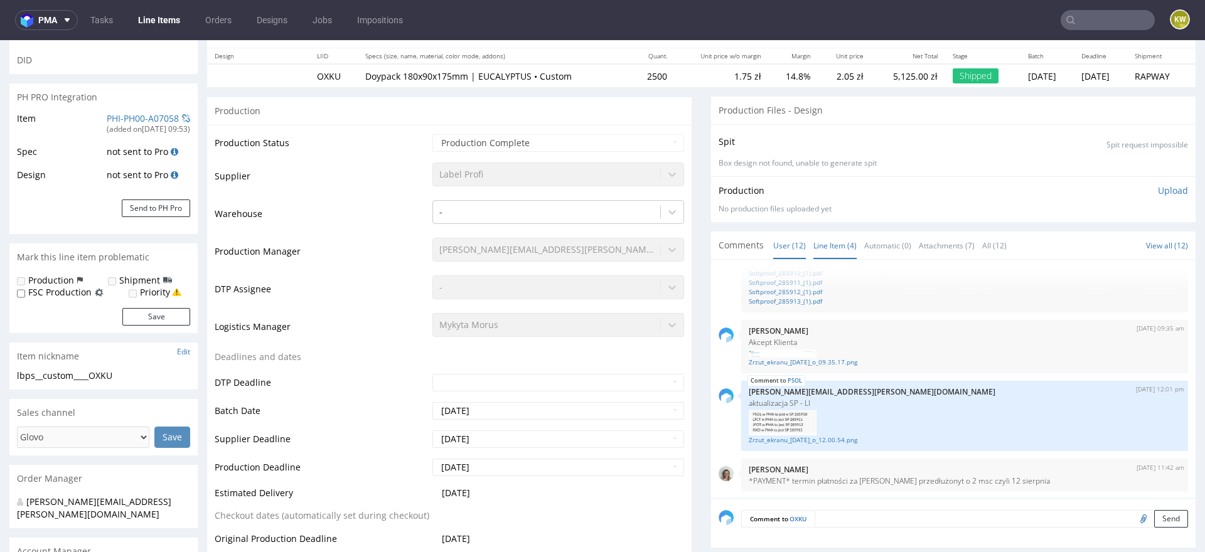
click at [835, 247] on link "Line Item (4)" at bounding box center [834, 245] width 43 height 27
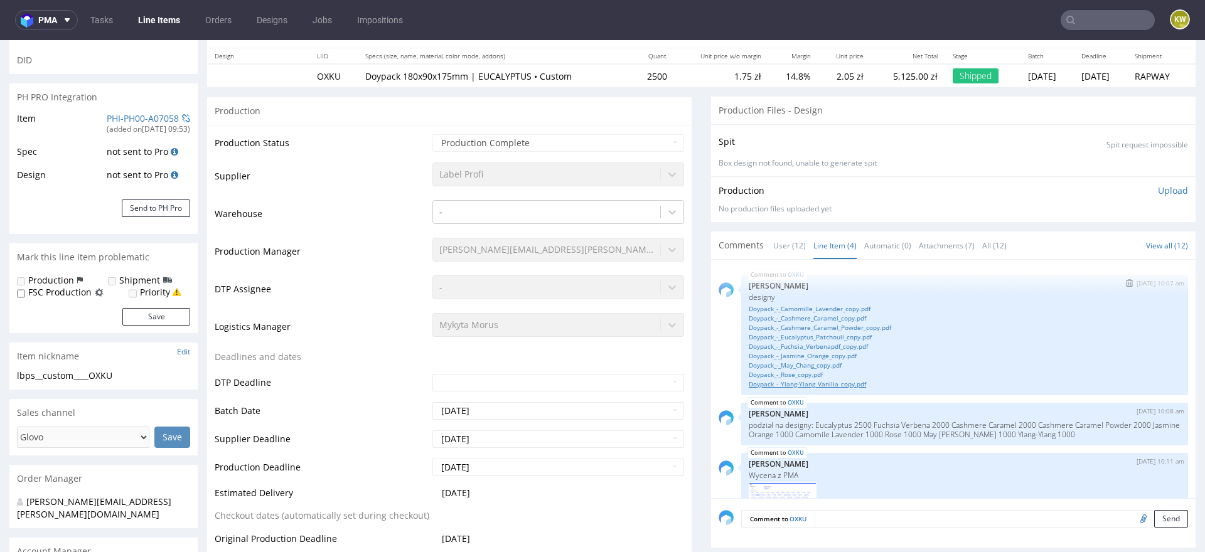
click at [806, 382] on link "Doypack_-_Ylang-Ylang_Vanilla_copy.pdf" at bounding box center [965, 384] width 432 height 9
click at [826, 328] on link "Doypack_-_Cashmere_Caramel_Powder_copy.pdf" at bounding box center [965, 327] width 432 height 9
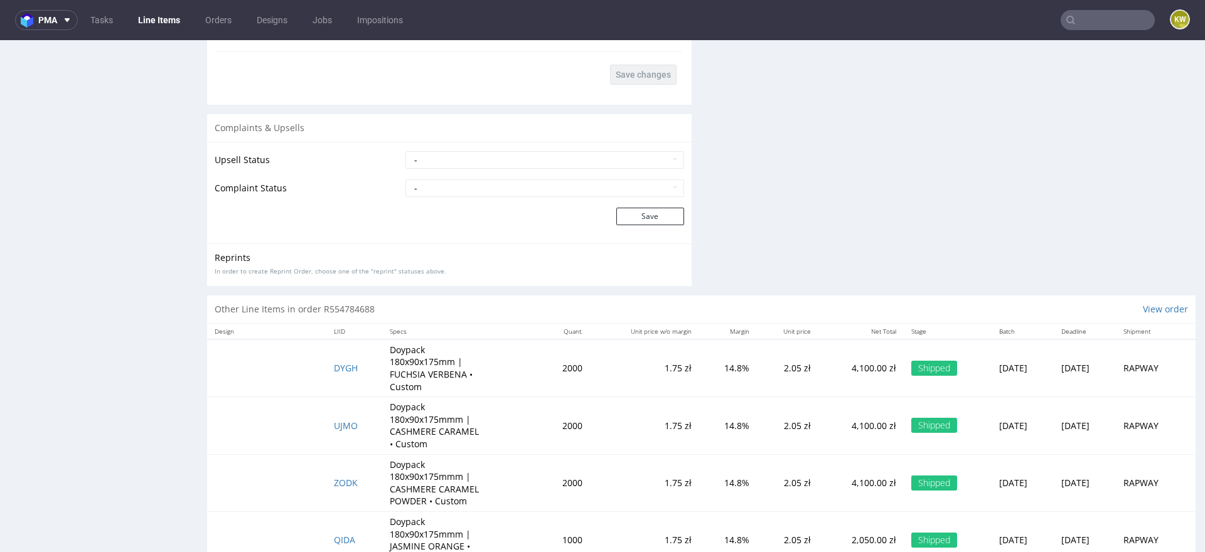
scroll to position [824, 0]
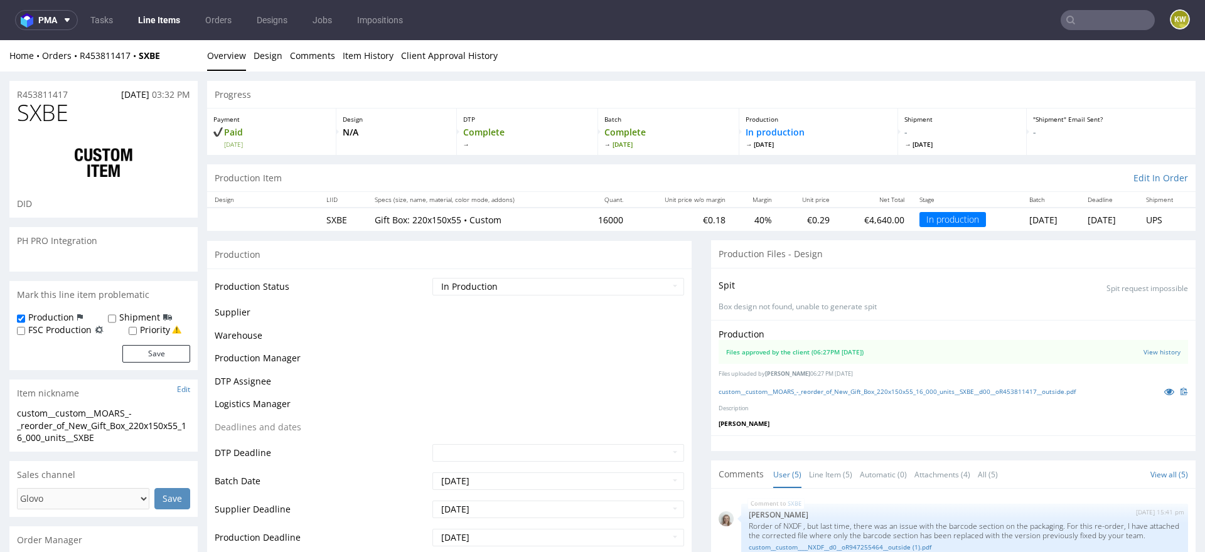
scroll to position [47, 0]
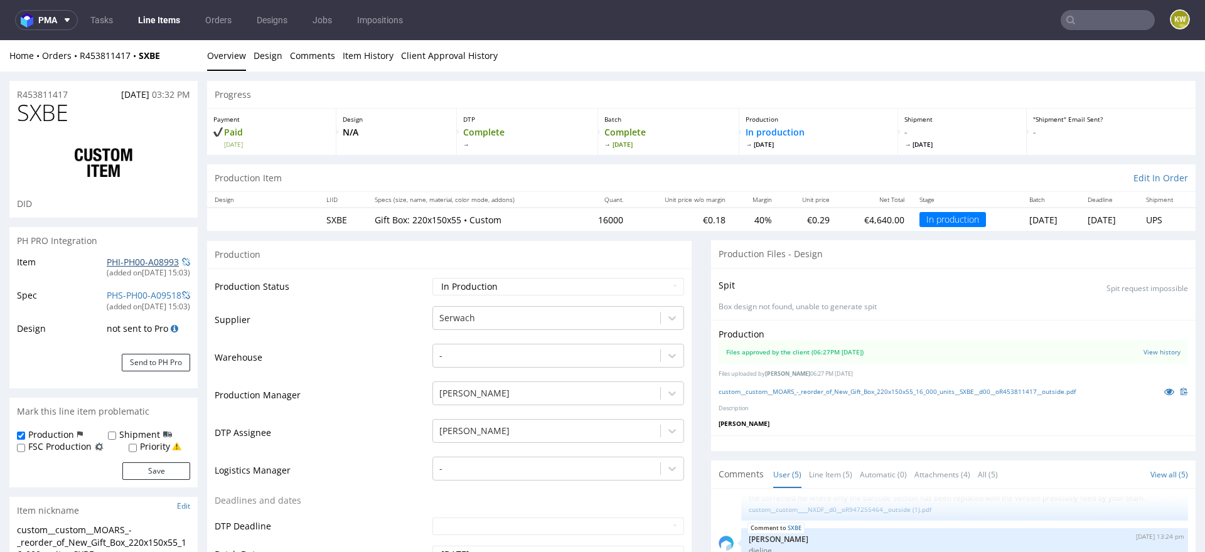
click at [129, 264] on link "PHI-PH00-A08993" at bounding box center [143, 262] width 72 height 12
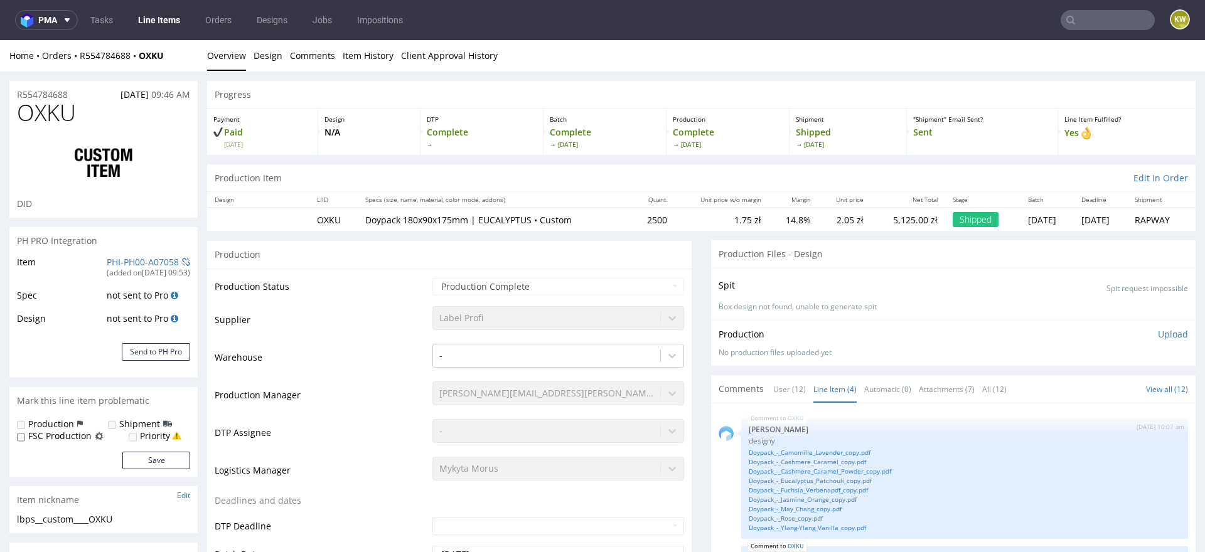
scroll to position [824, 0]
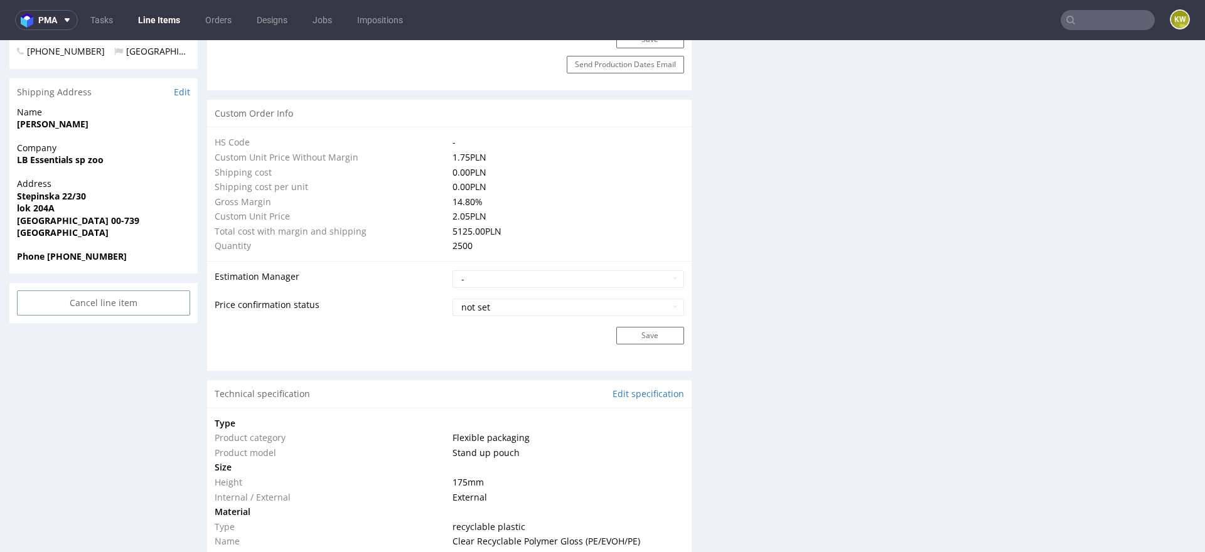
click at [157, 35] on nav "pma Tasks Line Items Orders Designs Jobs Impositions KW" at bounding box center [602, 20] width 1205 height 40
click at [161, 28] on link "Line Items" at bounding box center [159, 20] width 57 height 20
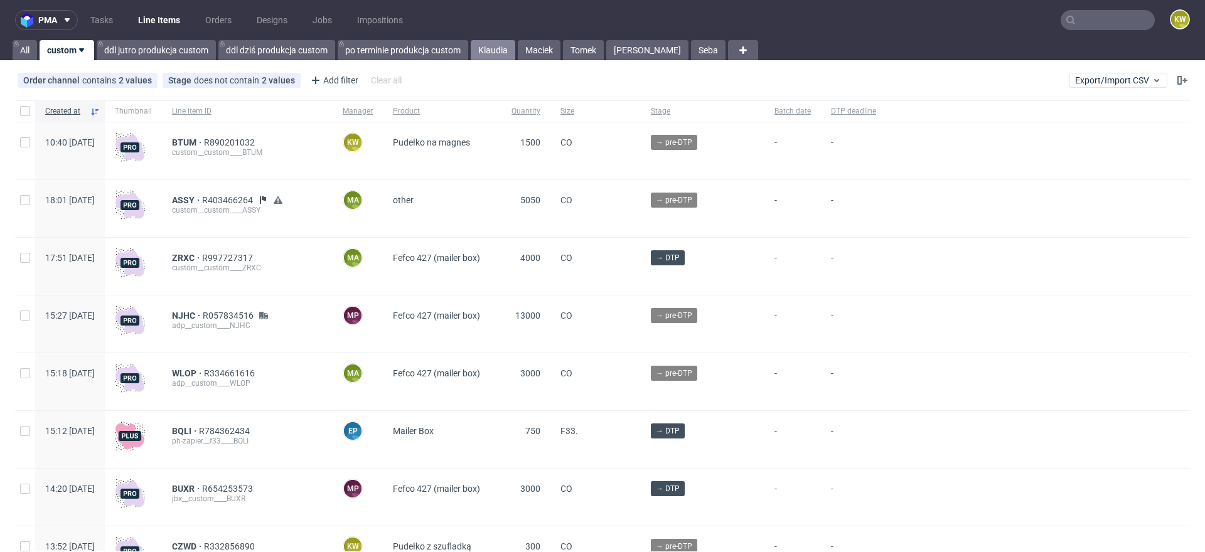
click at [490, 48] on link "Klaudia" at bounding box center [493, 50] width 45 height 20
